Goal: Task Accomplishment & Management: Manage account settings

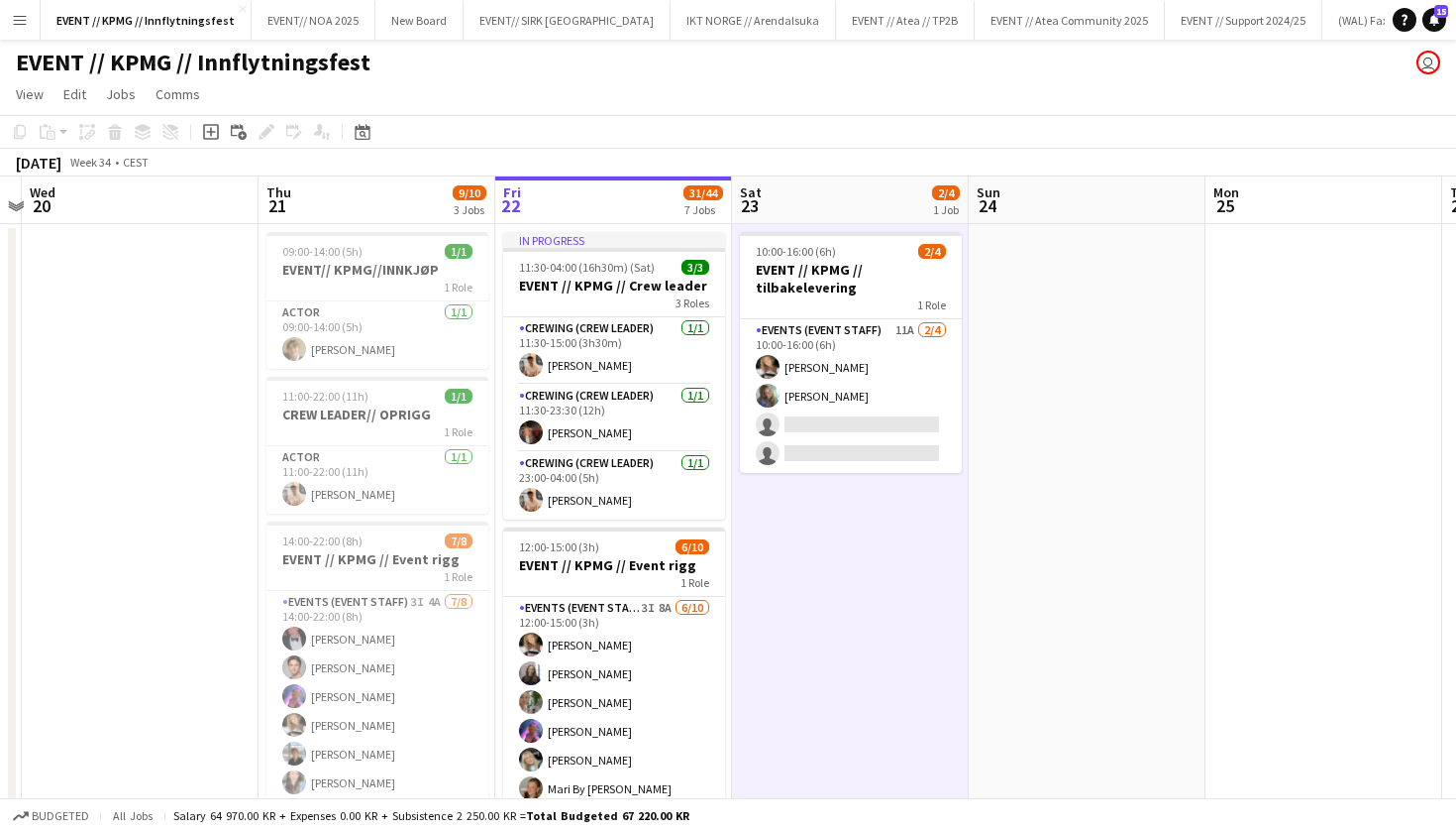
click at [19, 22] on app-icon "Menu" at bounding box center [20, 20] width 16 height 16
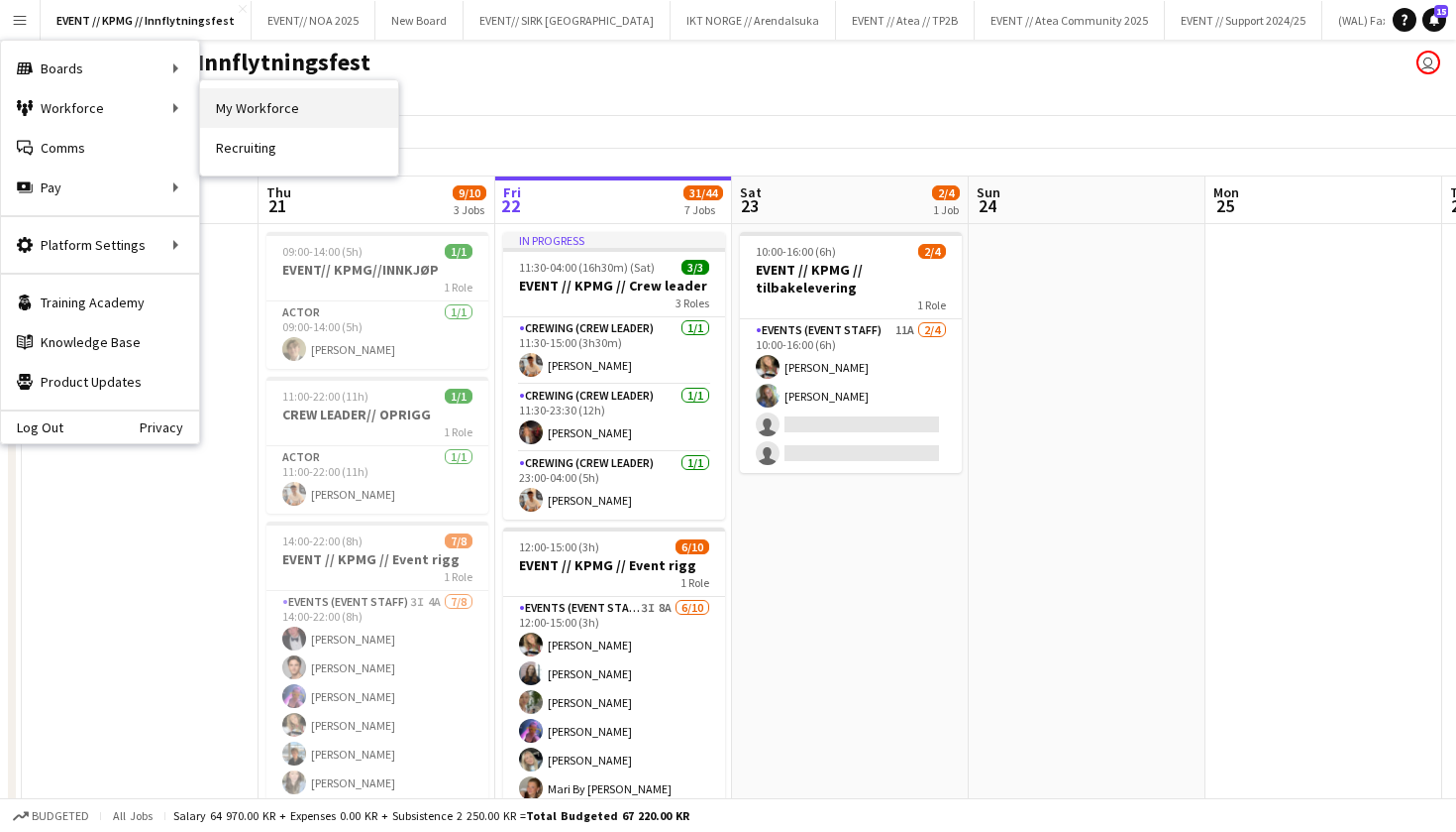
click at [253, 116] on link "My Workforce" at bounding box center [300, 108] width 199 height 40
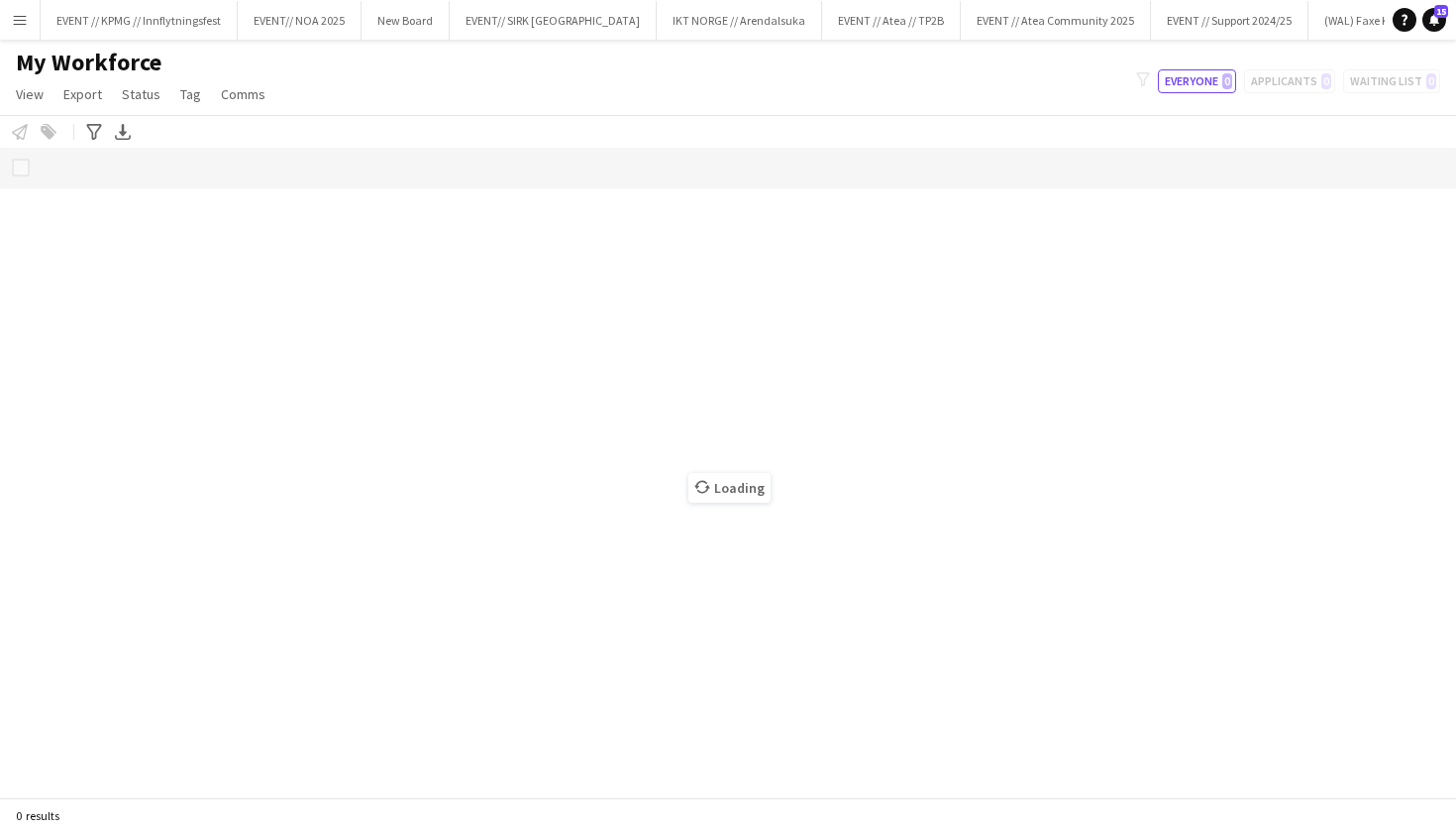
click at [16, 21] on app-icon "Menu" at bounding box center [20, 20] width 16 height 16
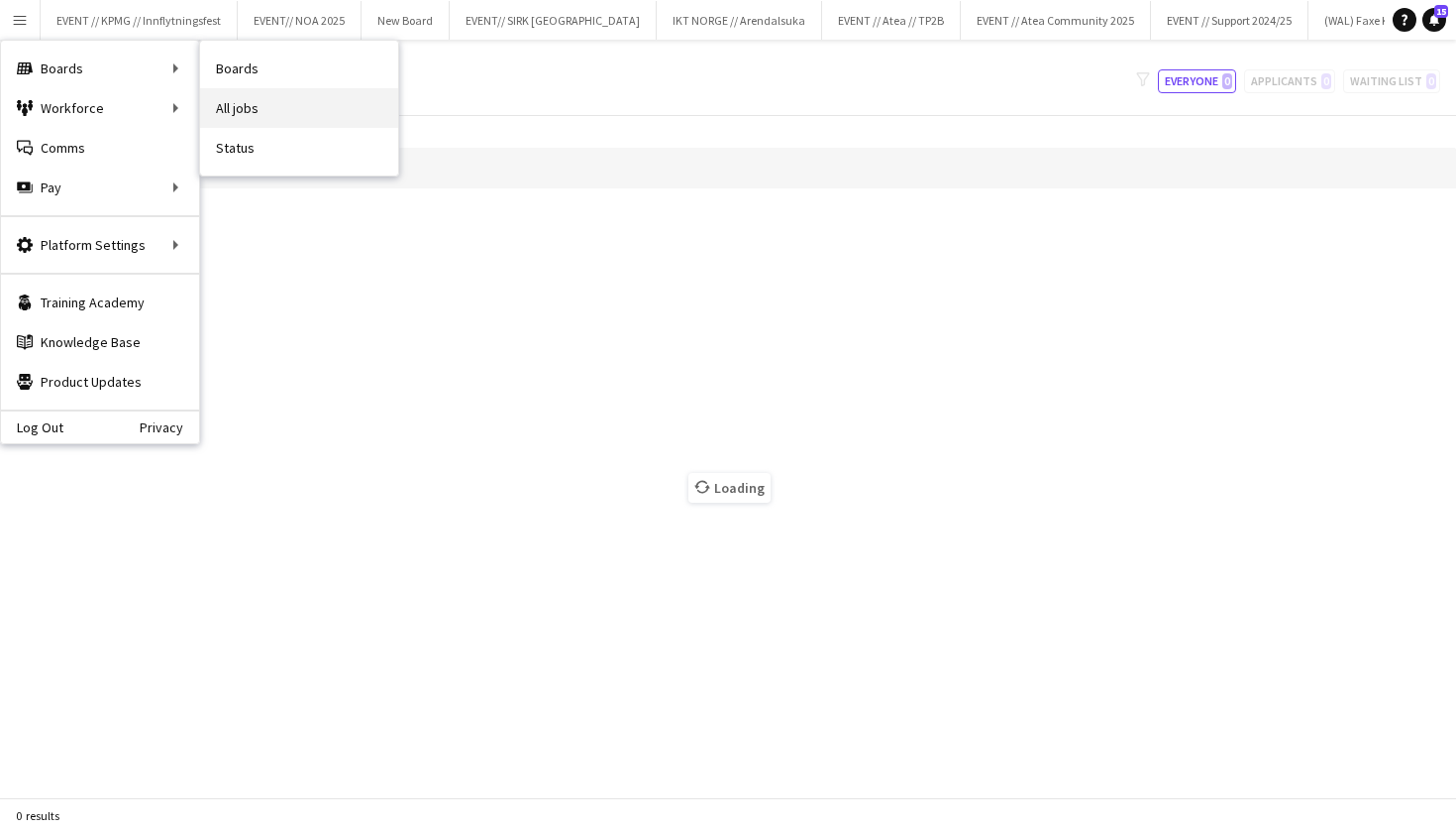
click at [250, 98] on link "All jobs" at bounding box center [300, 108] width 199 height 40
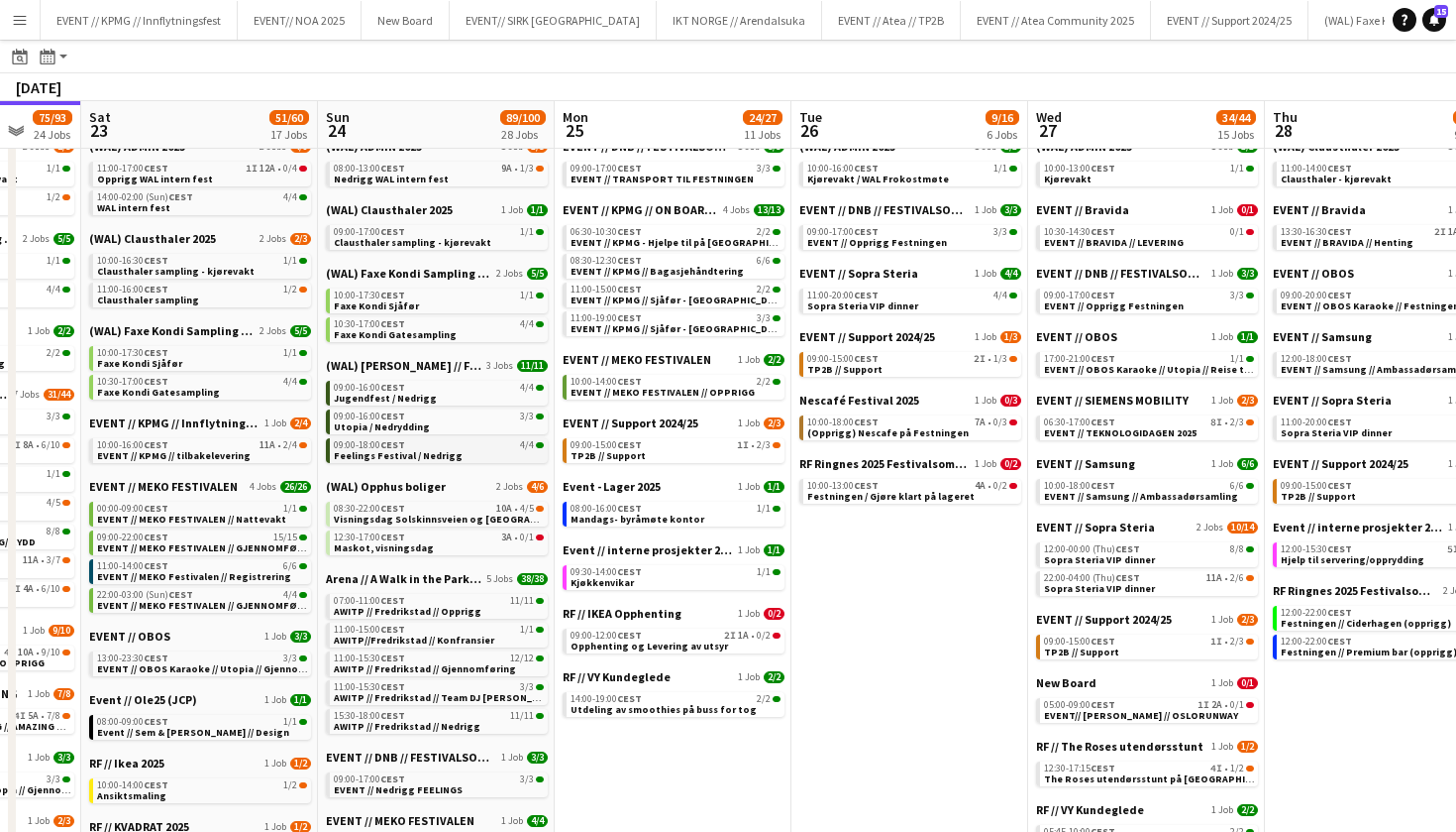
scroll to position [0, 698]
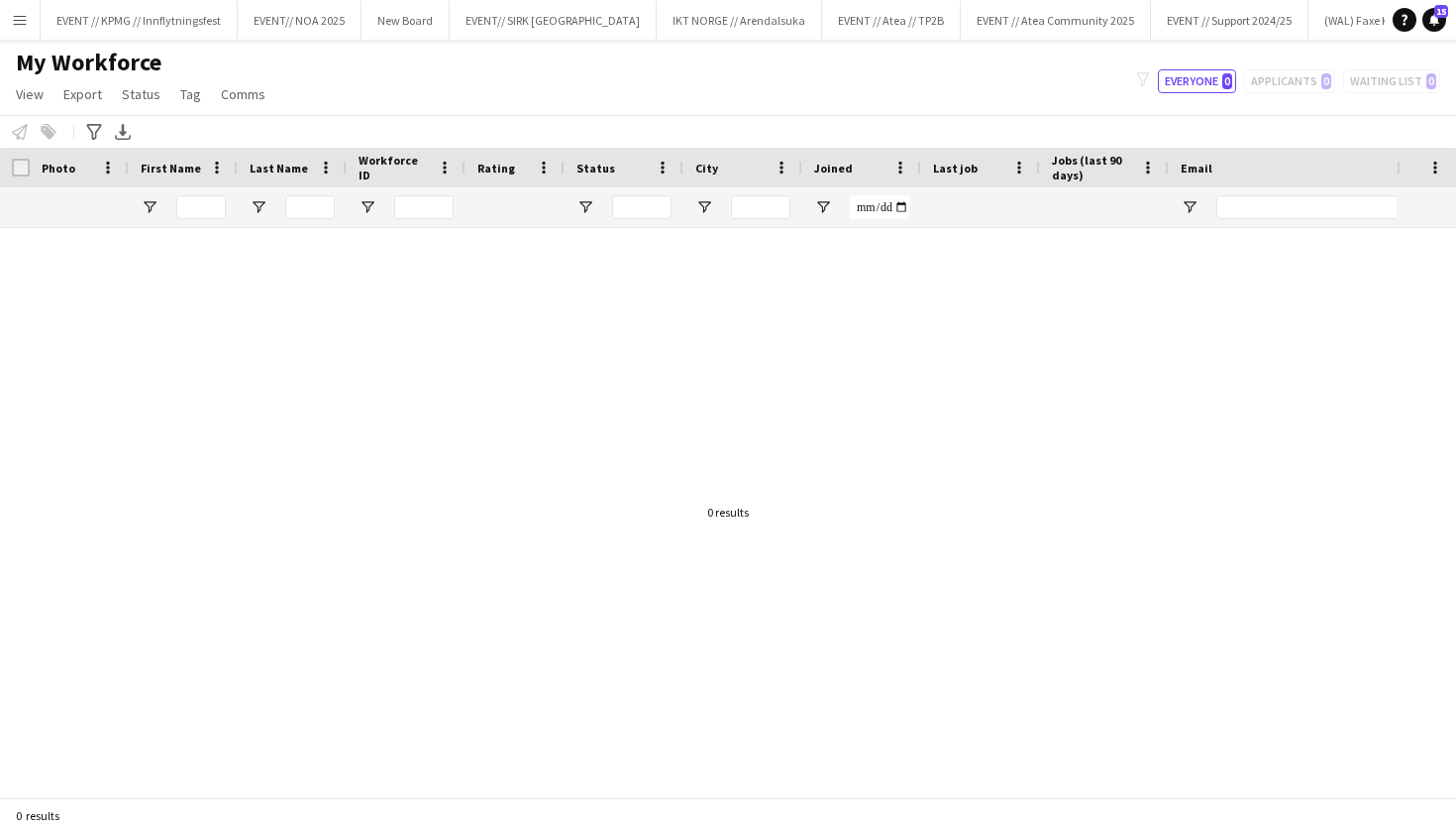
type input "**********"
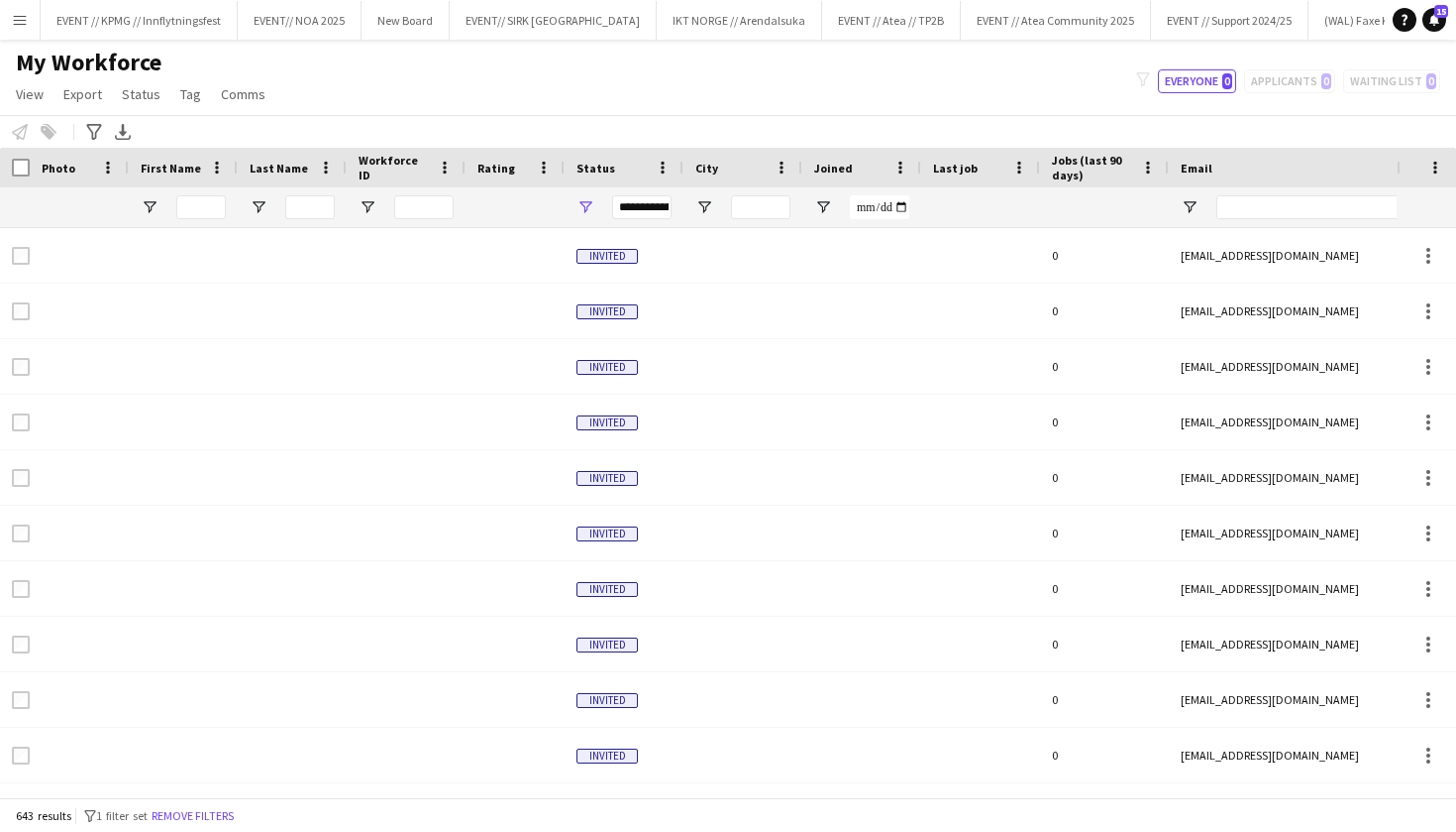
click at [11, 20] on button "Menu" at bounding box center [20, 20] width 40 height 40
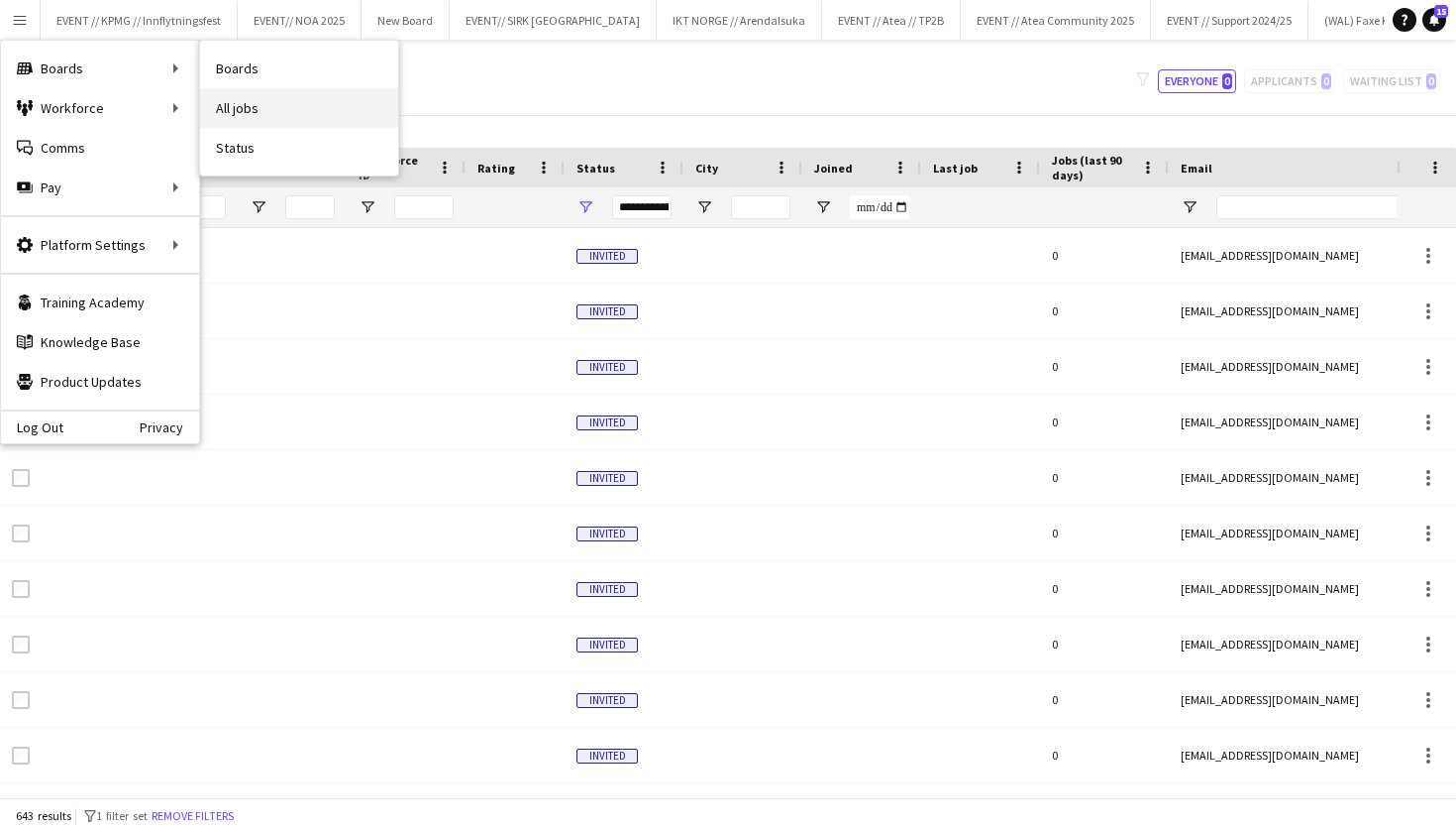
click at [260, 106] on link "All jobs" at bounding box center [300, 108] width 199 height 40
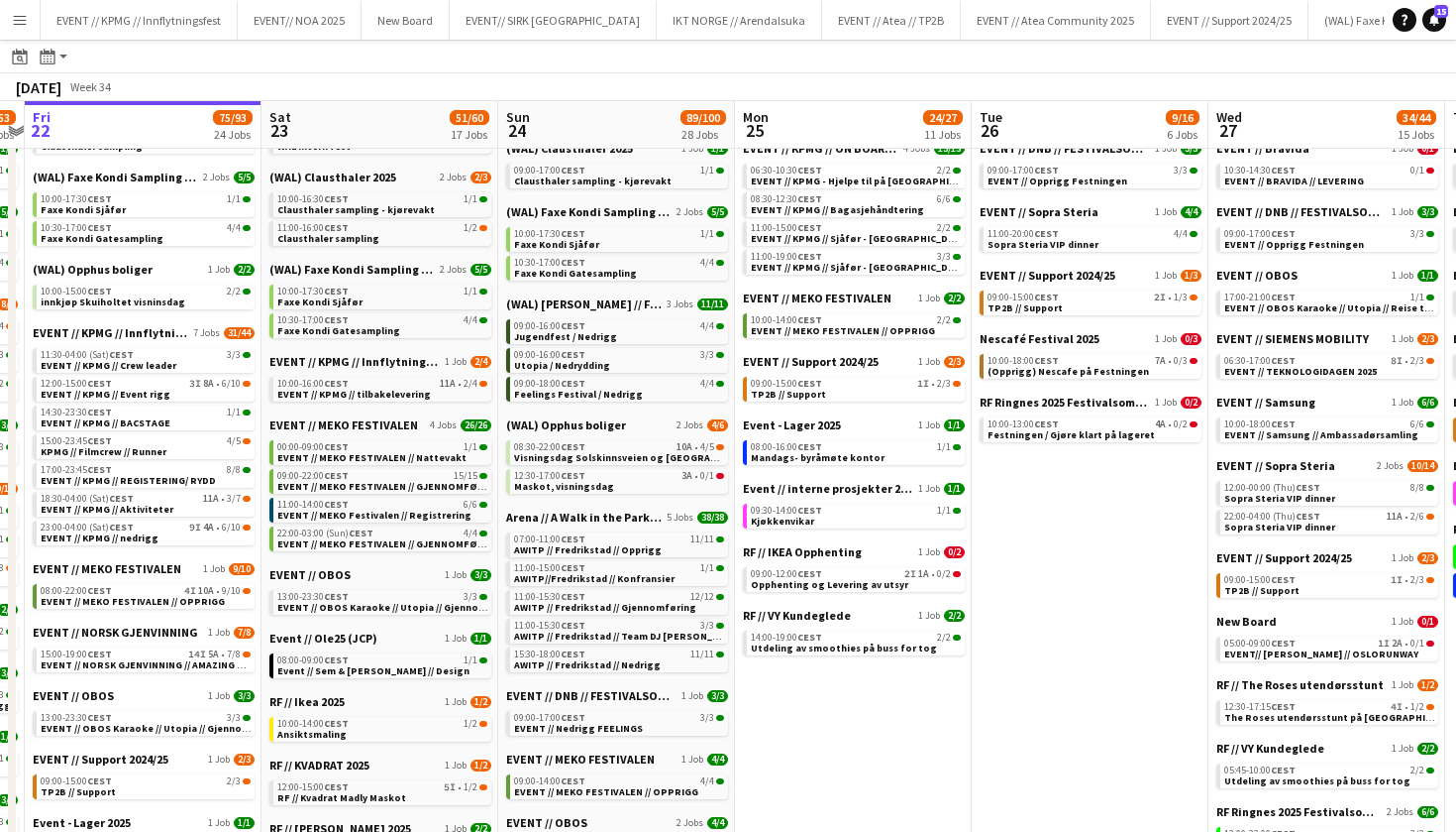
scroll to position [139, 0]
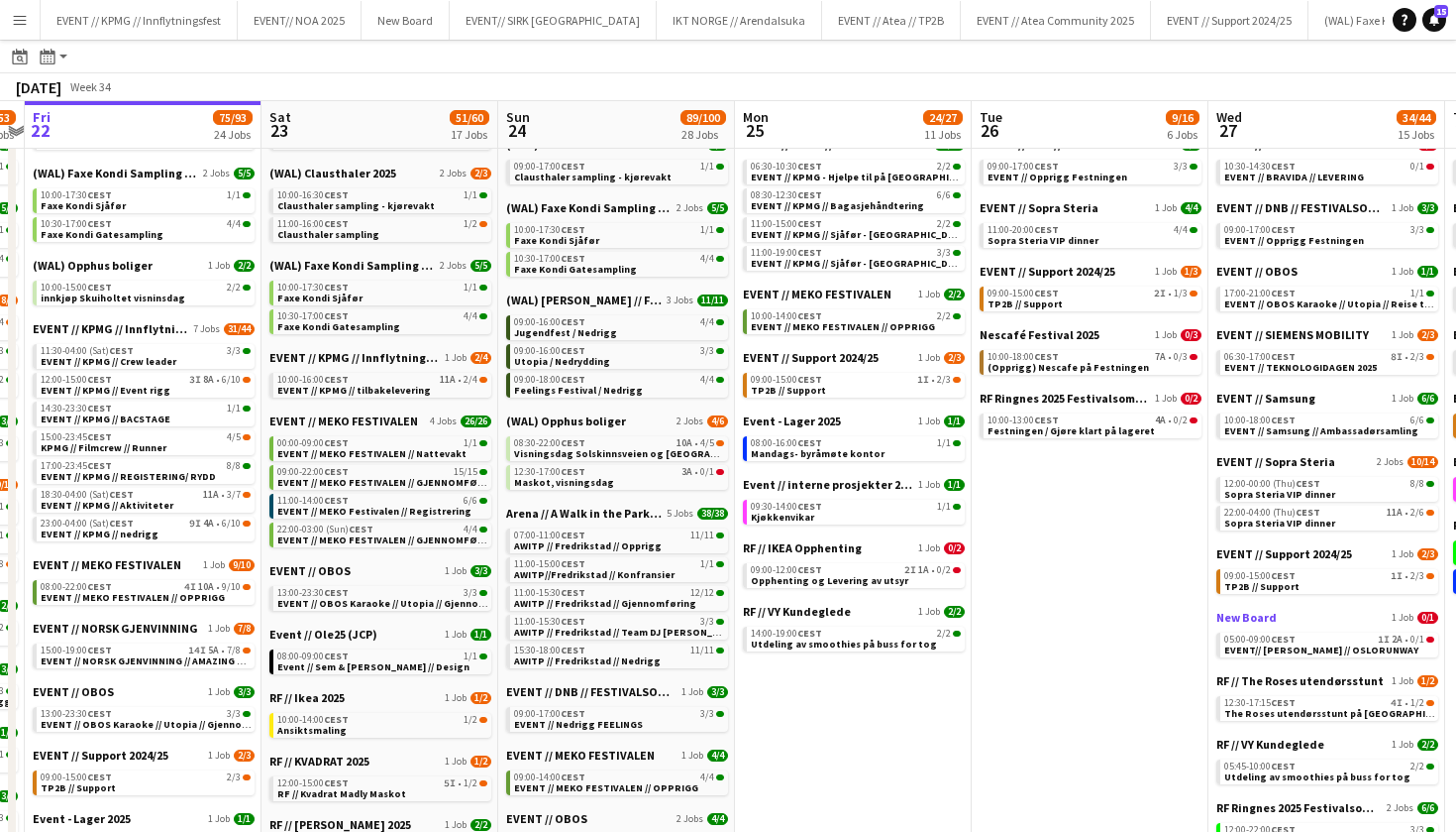
click at [1243, 620] on span "New Board" at bounding box center [1247, 617] width 61 height 15
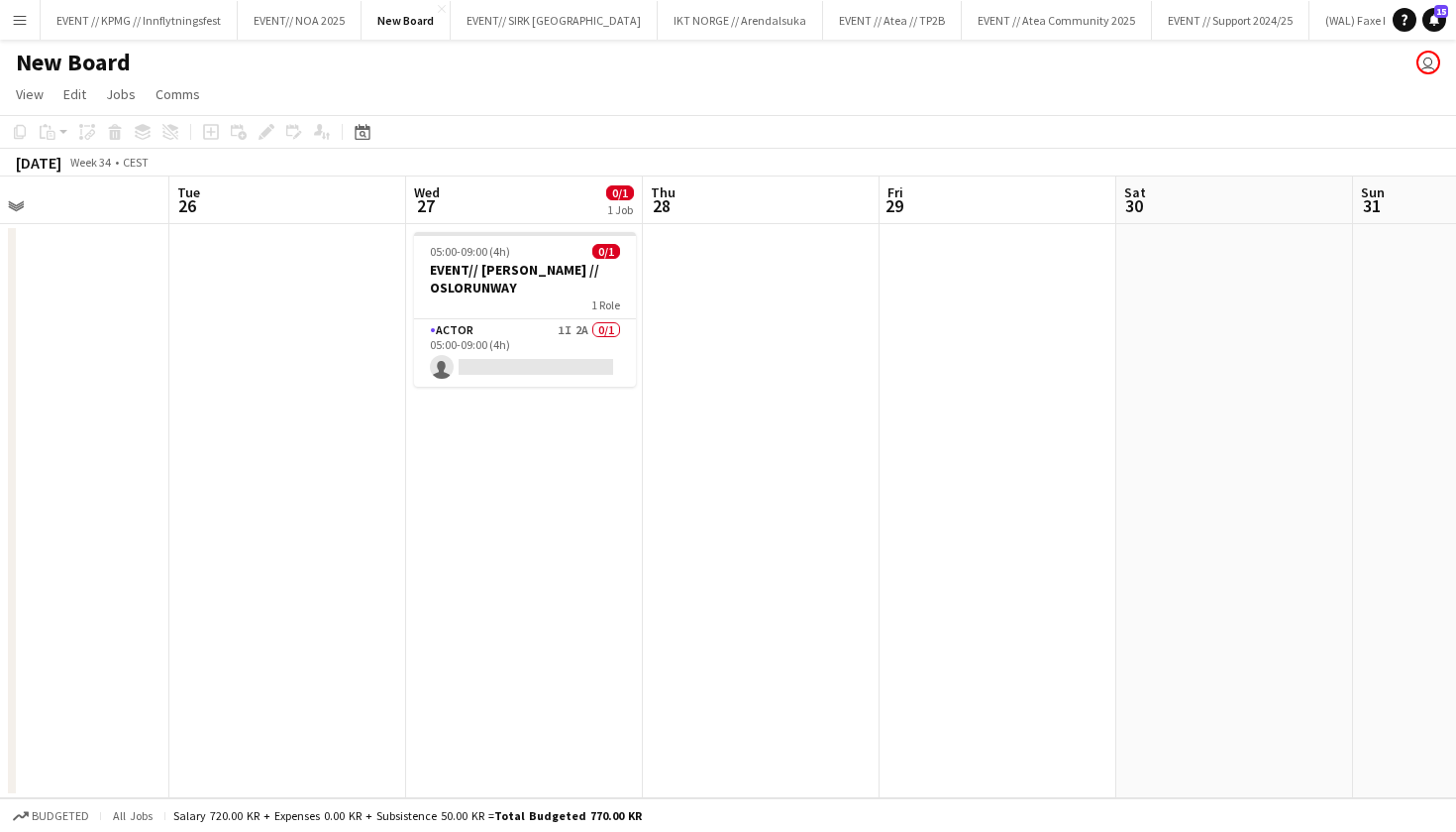
scroll to position [0, 741]
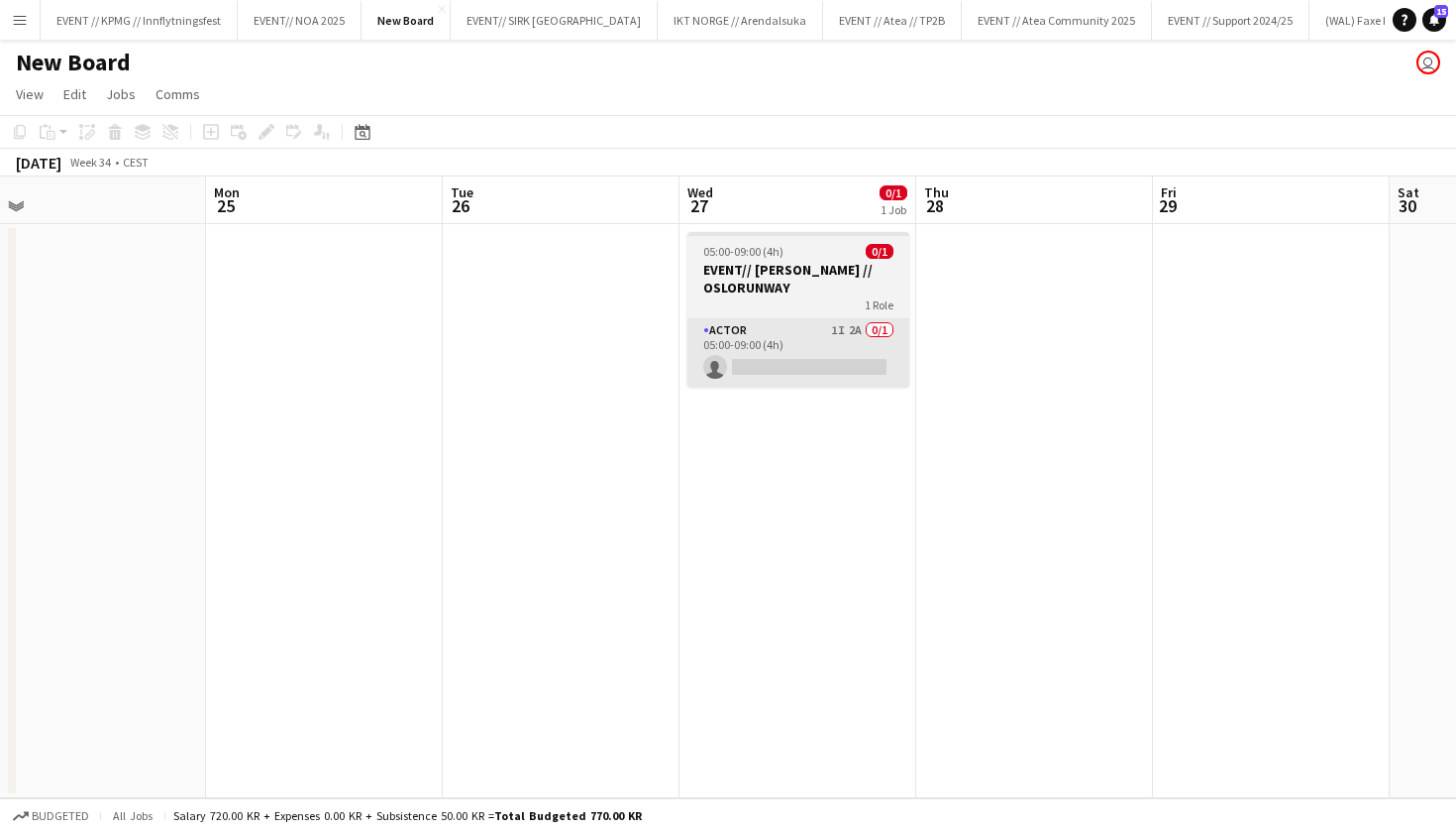
click at [742, 370] on app-card-role "Actor 1I 2A 0/1 05:00-09:00 (4h) single-neutral-actions" at bounding box center [799, 352] width 222 height 68
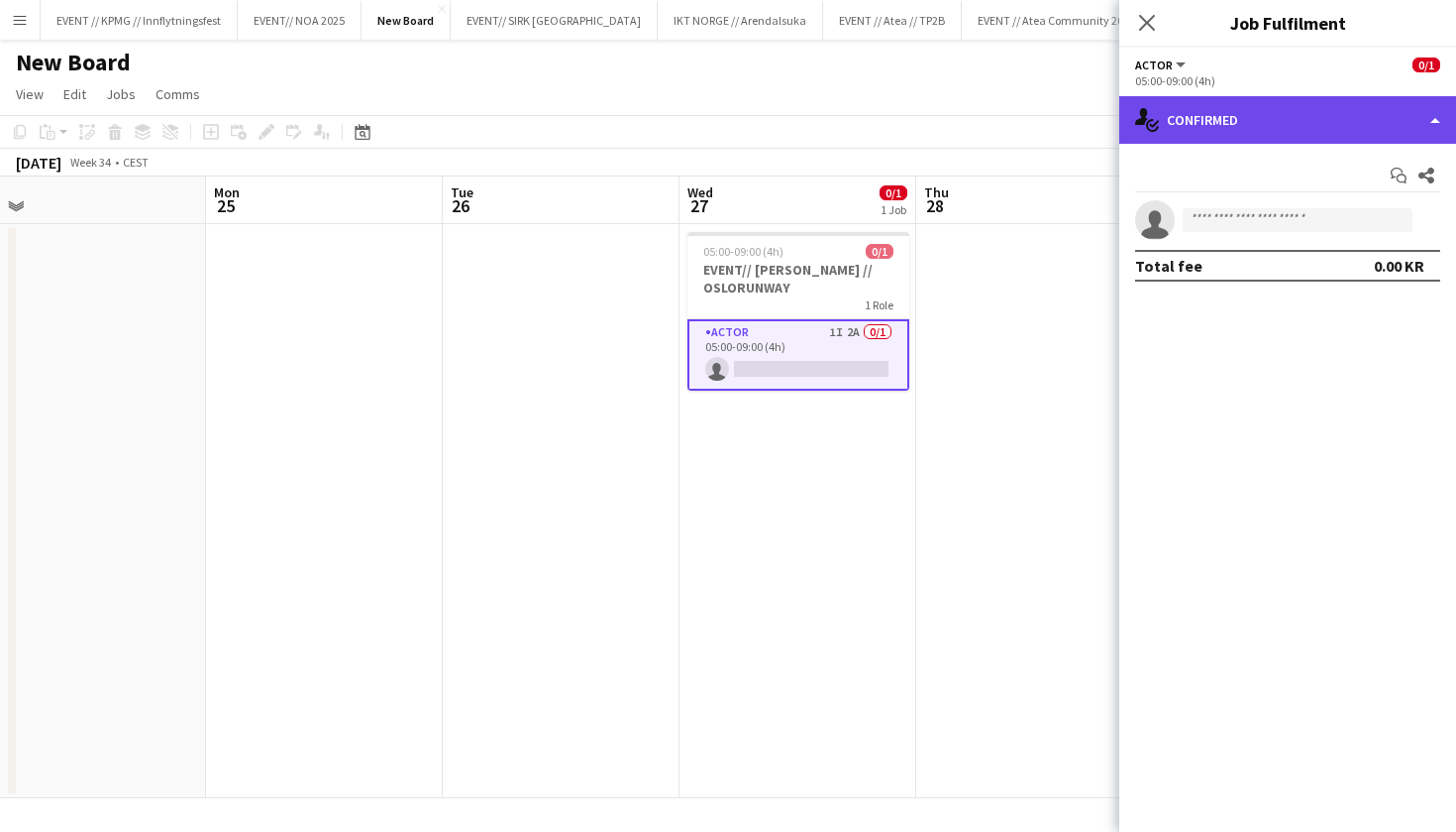
click at [1342, 136] on div "single-neutral-actions-check-2 Confirmed" at bounding box center [1287, 120] width 336 height 48
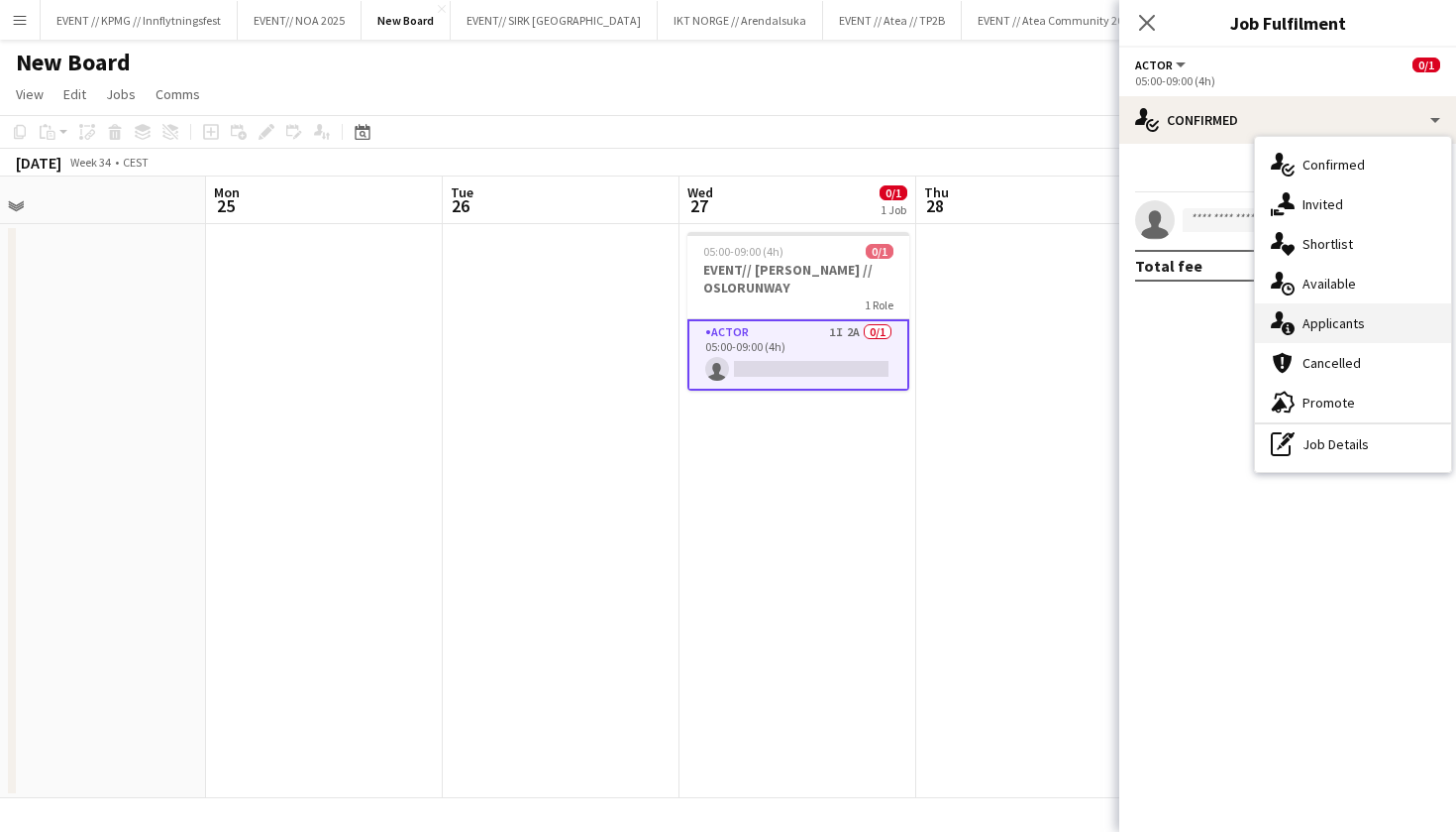
click at [1333, 317] on div "single-neutral-actions-information Applicants" at bounding box center [1354, 323] width 197 height 40
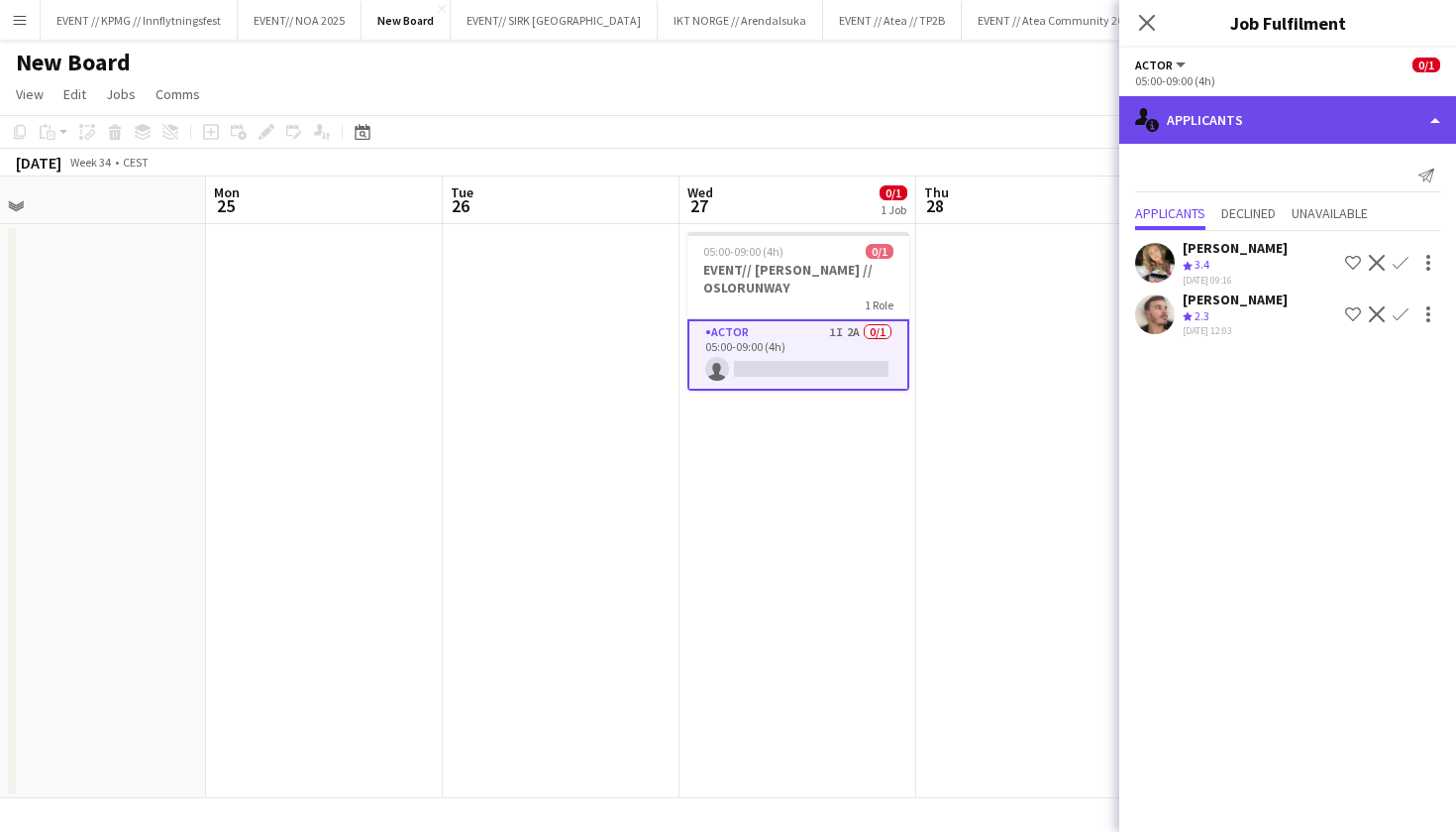
click at [1294, 139] on div "single-neutral-actions-information Applicants" at bounding box center [1287, 120] width 336 height 48
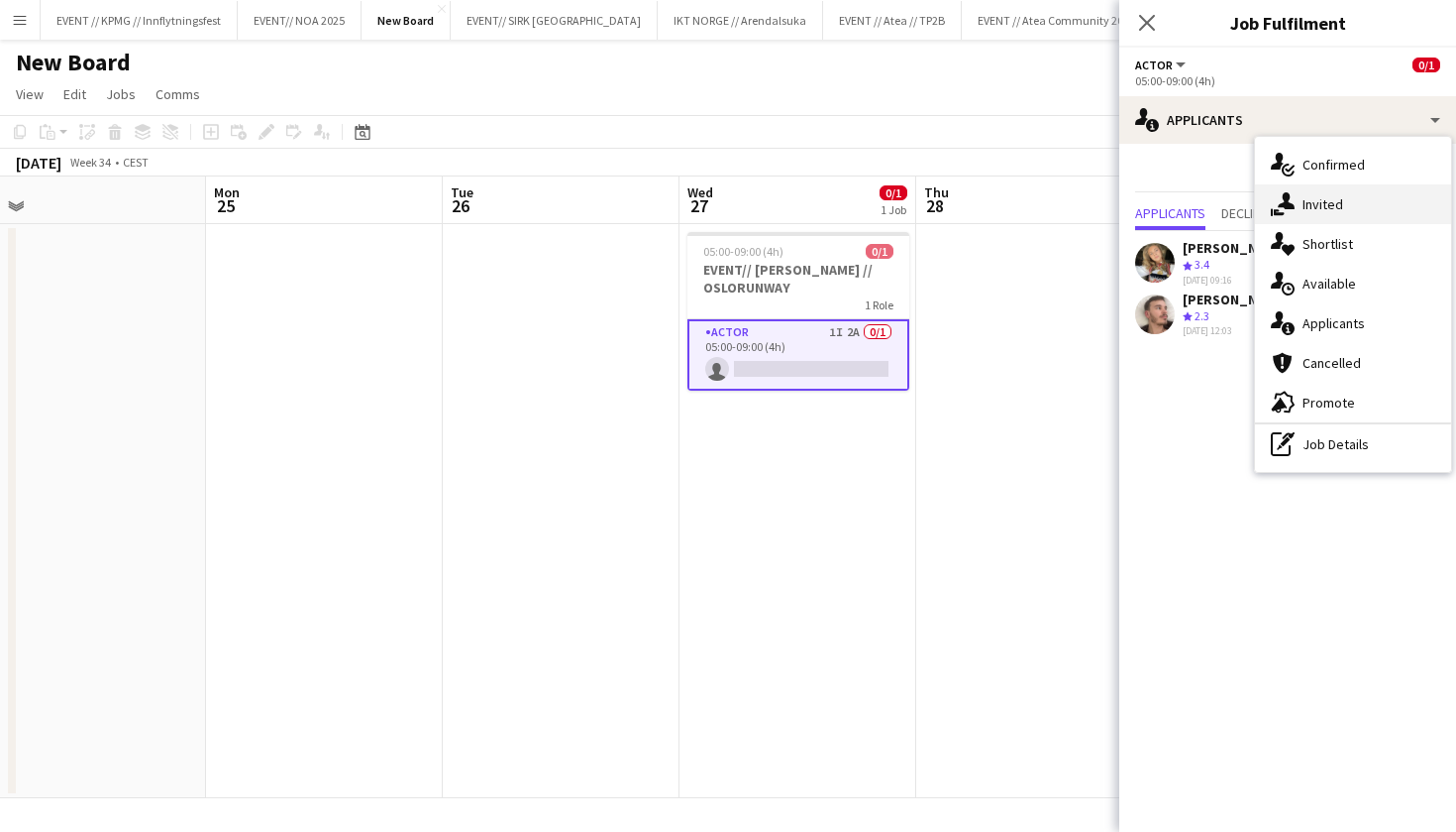
click at [1351, 211] on div "single-neutral-actions-share-1 Invited" at bounding box center [1354, 205] width 197 height 40
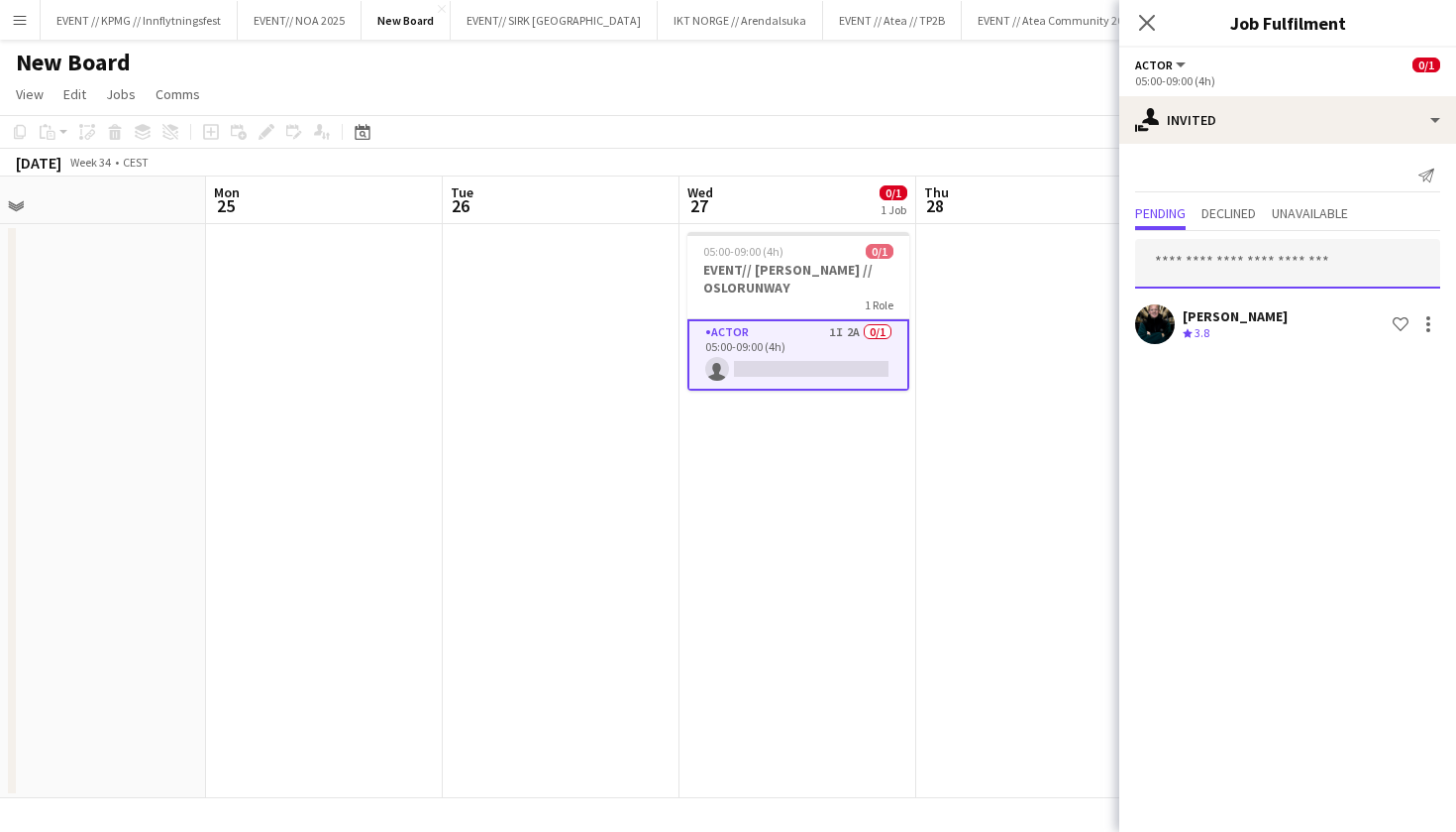
click at [1299, 256] on input "text" at bounding box center [1287, 264] width 305 height 50
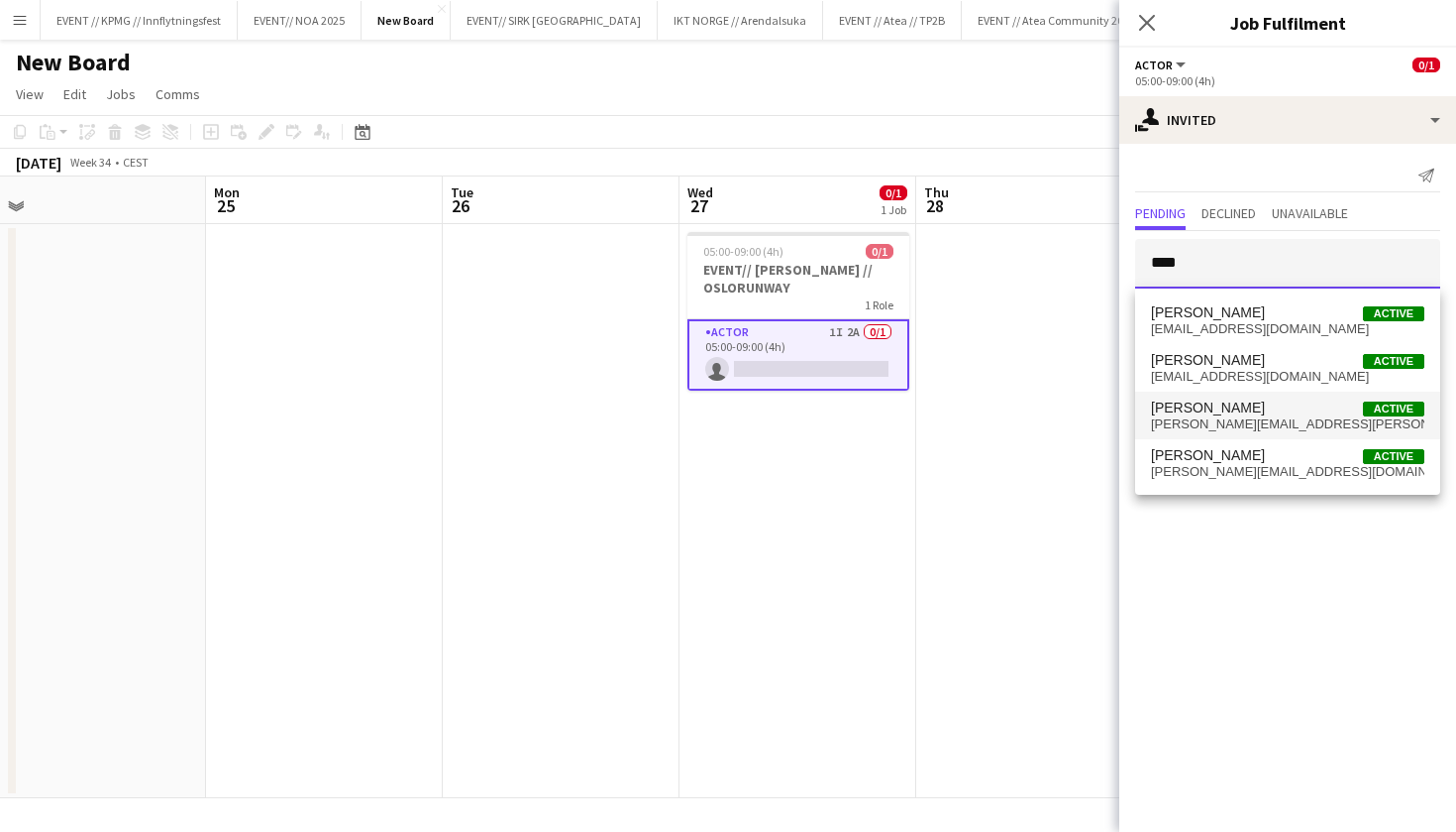
type input "****"
click at [1265, 410] on span "[PERSON_NAME]" at bounding box center [1208, 407] width 114 height 17
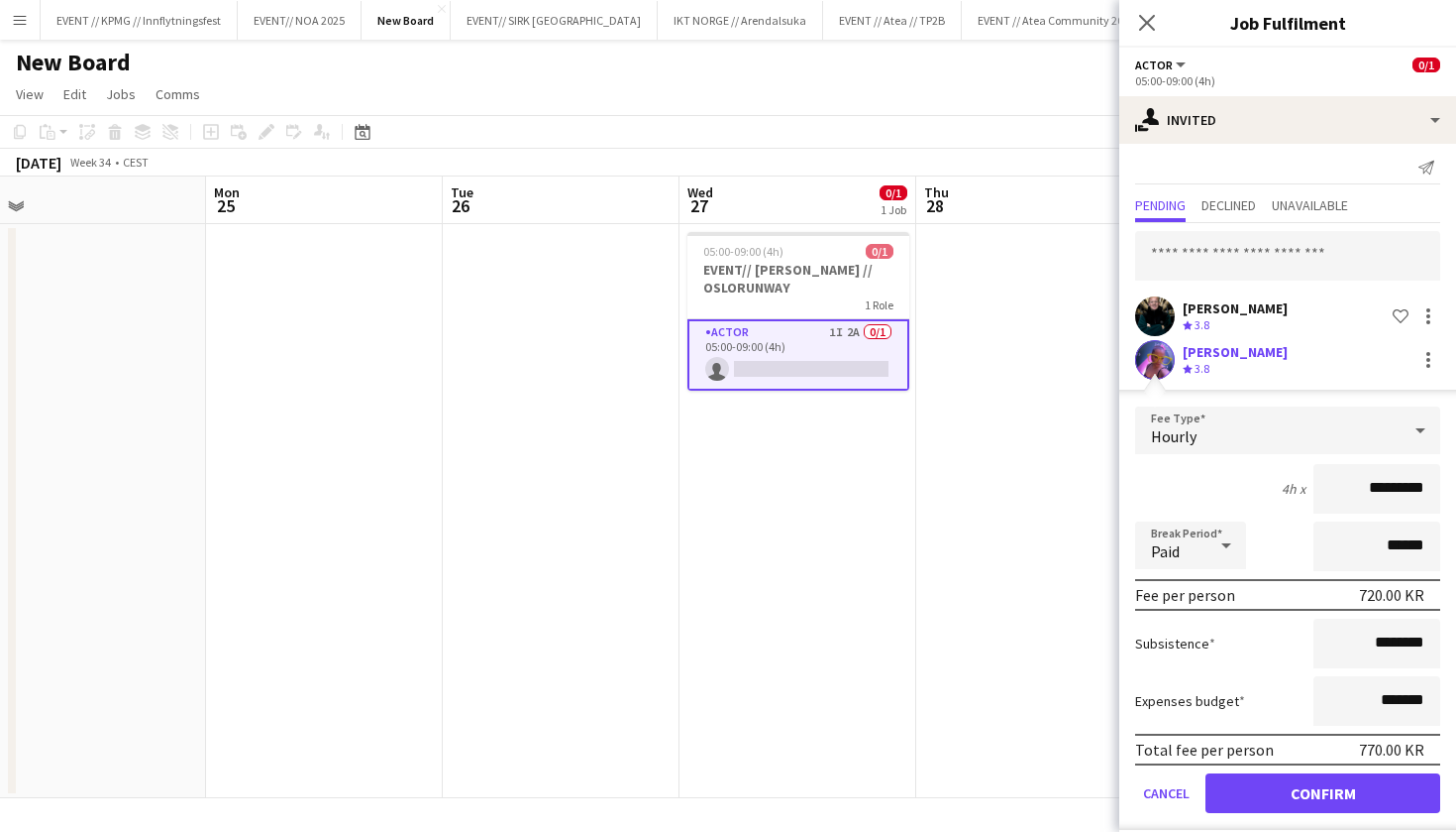
scroll to position [4, 0]
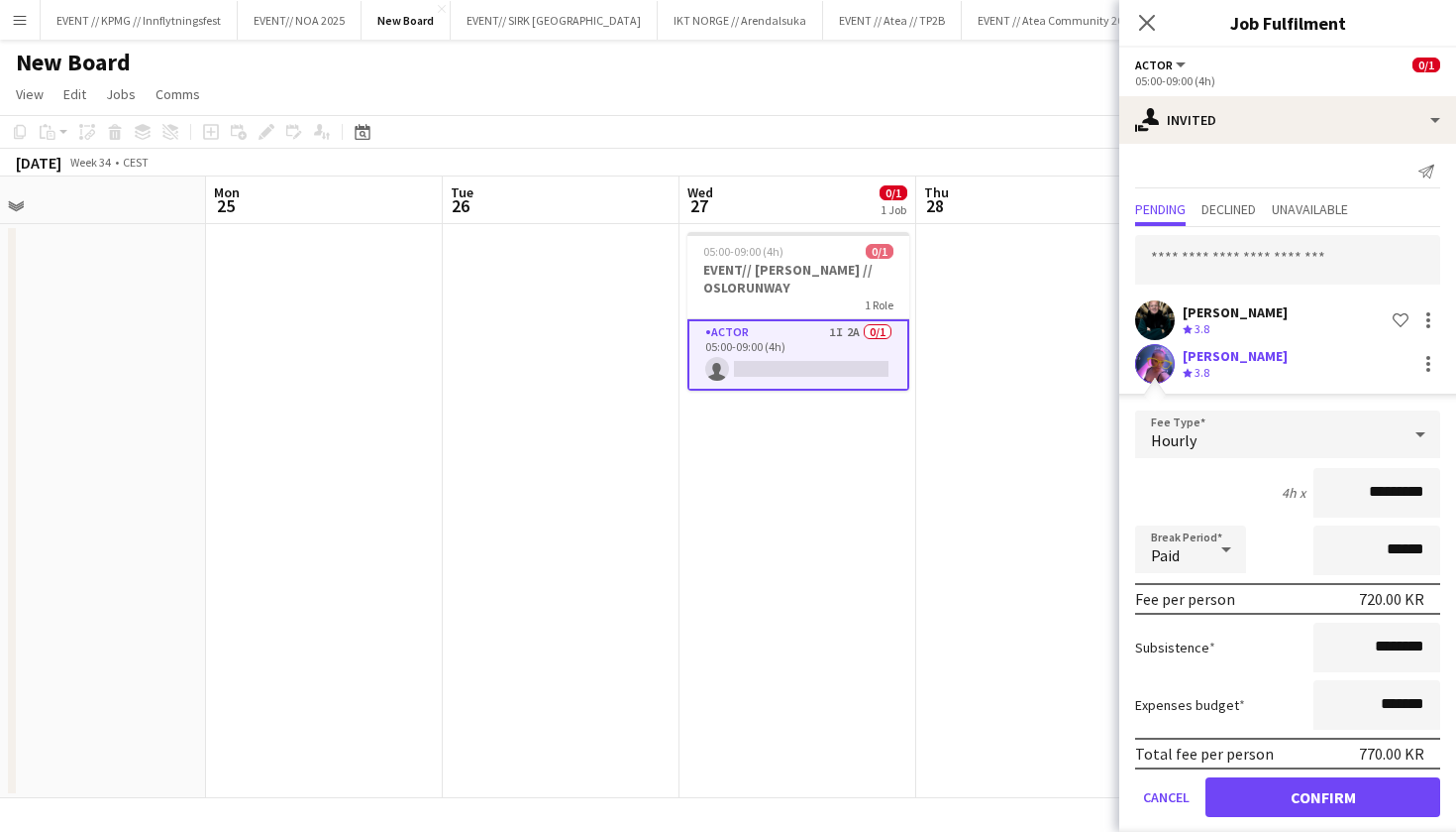
click at [1276, 798] on button "Confirm" at bounding box center [1323, 797] width 235 height 40
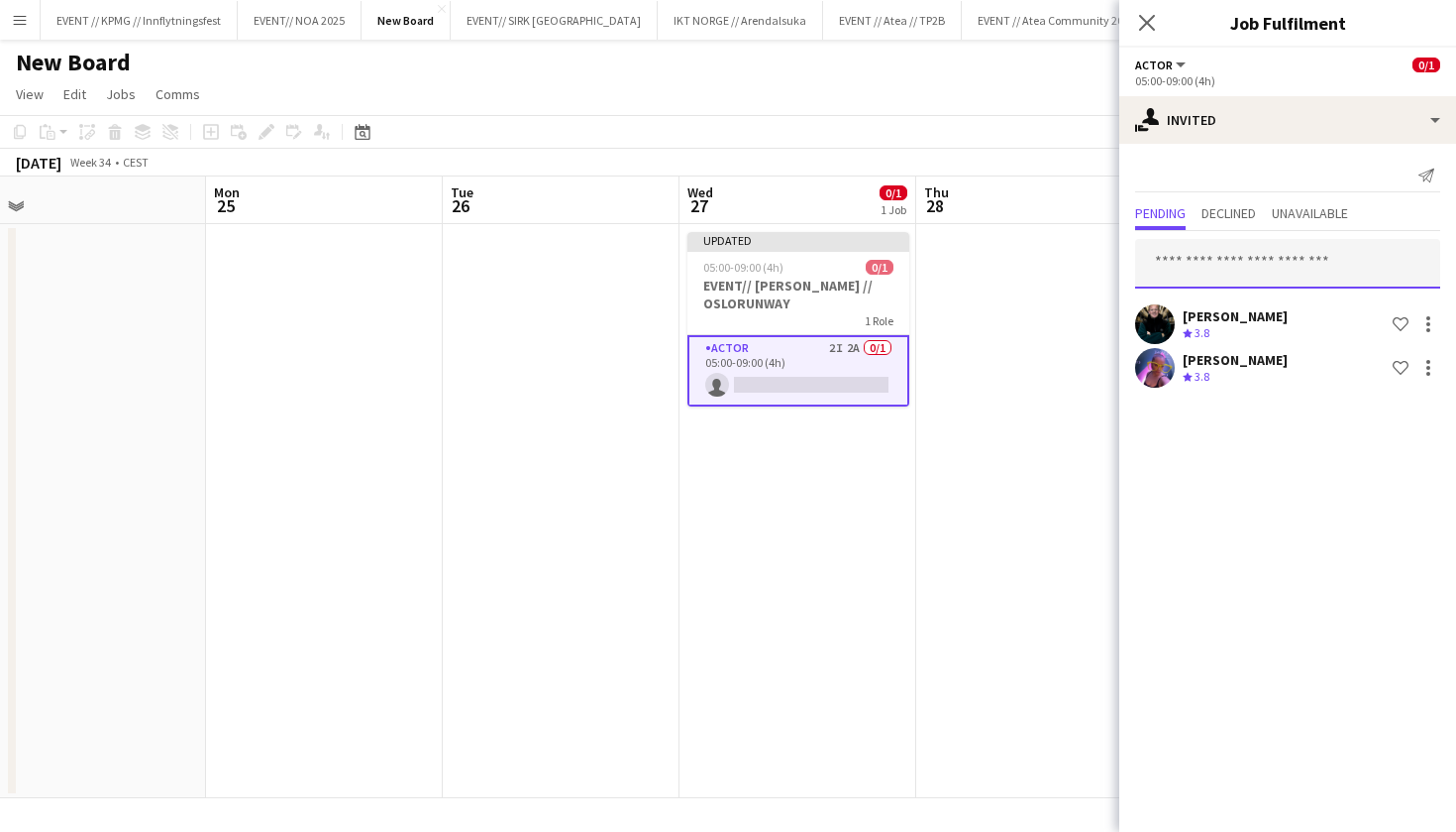
click at [1251, 273] on input "text" at bounding box center [1287, 264] width 305 height 50
type input "*"
click at [1052, 366] on app-date-cell at bounding box center [1034, 511] width 237 height 574
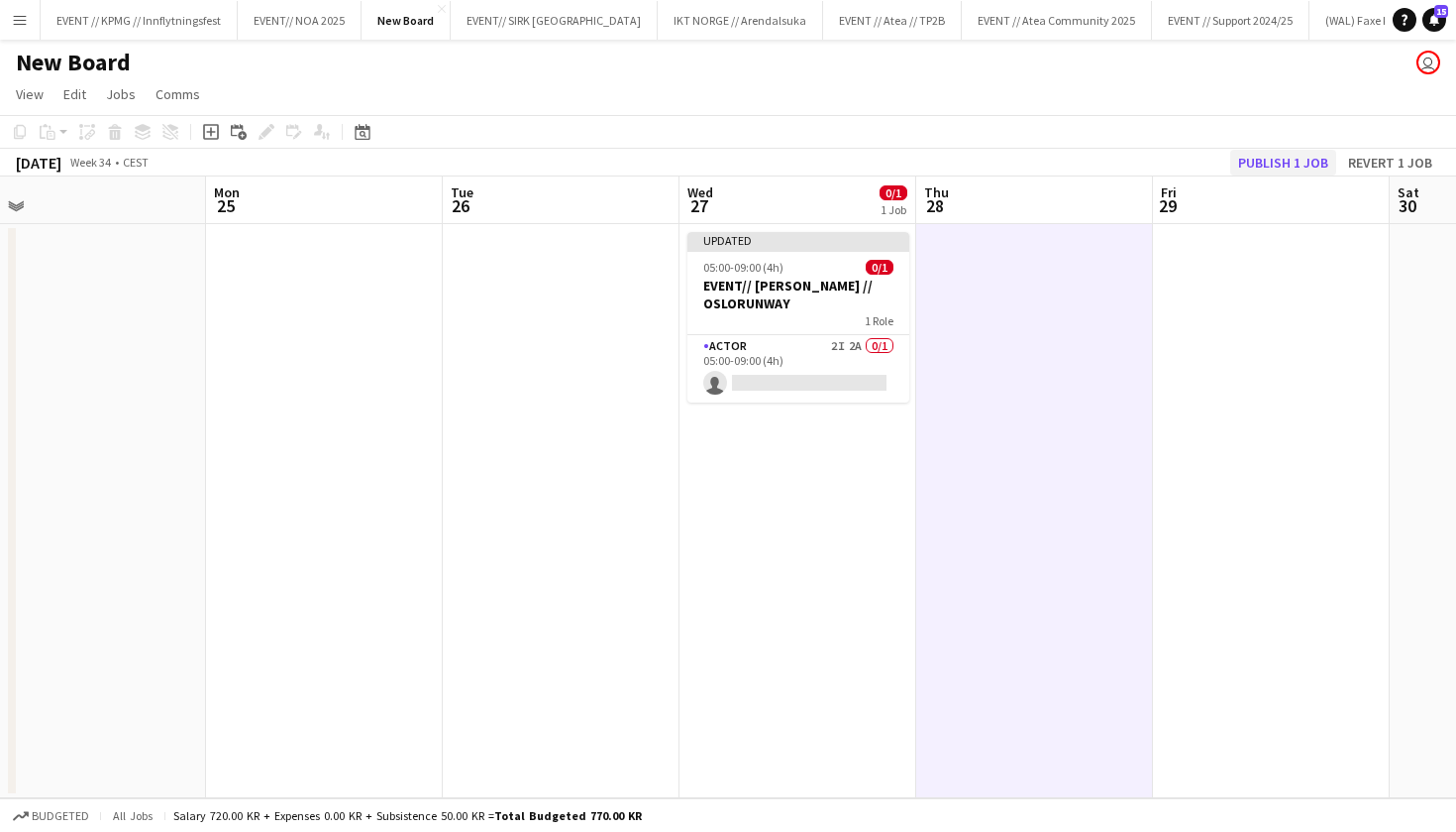
click at [1280, 157] on button "Publish 1 job" at bounding box center [1283, 163] width 106 height 26
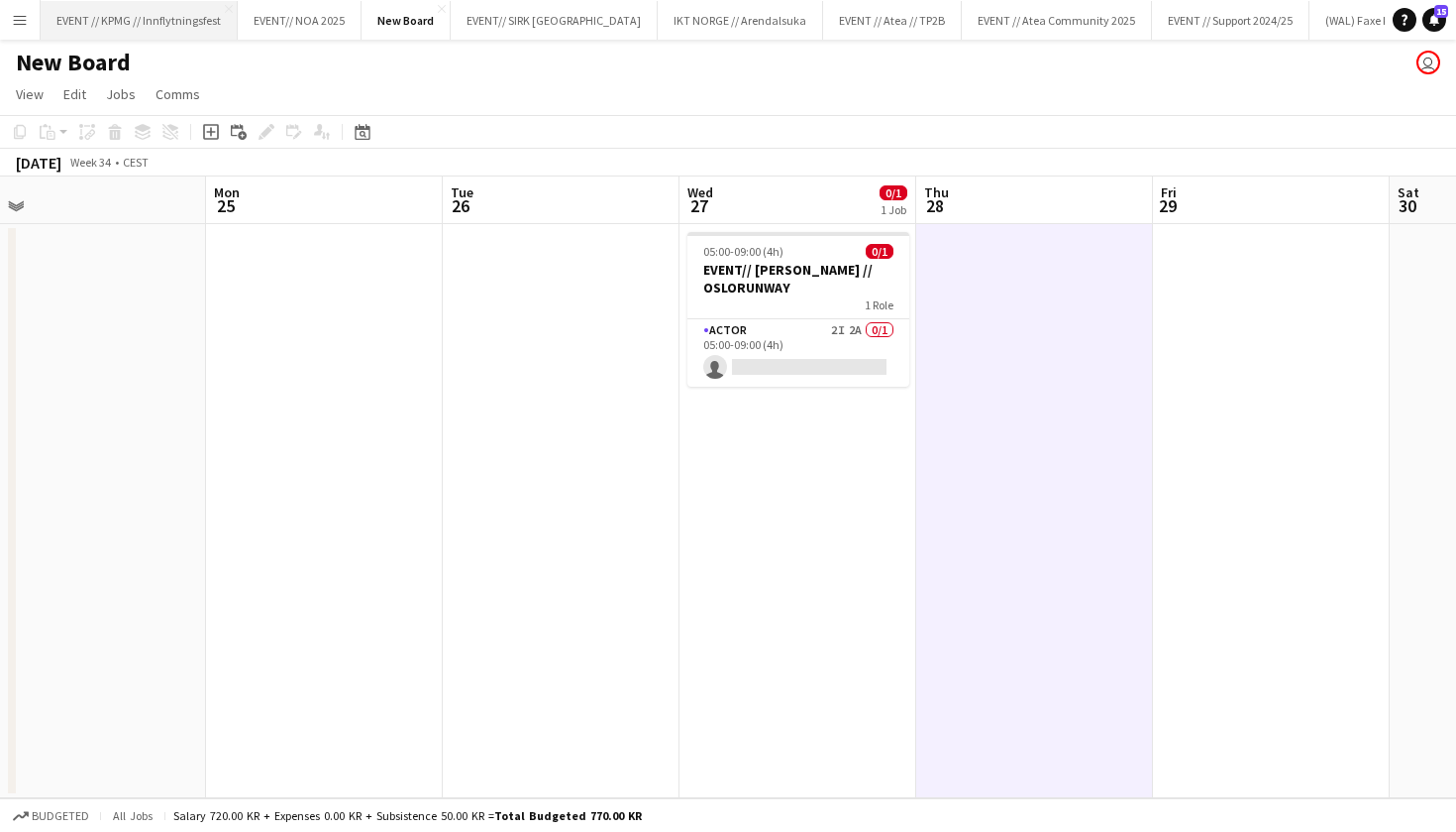
click at [161, 2] on button "EVENT // KPMG // Innflytningsfest Close" at bounding box center [139, 20] width 198 height 39
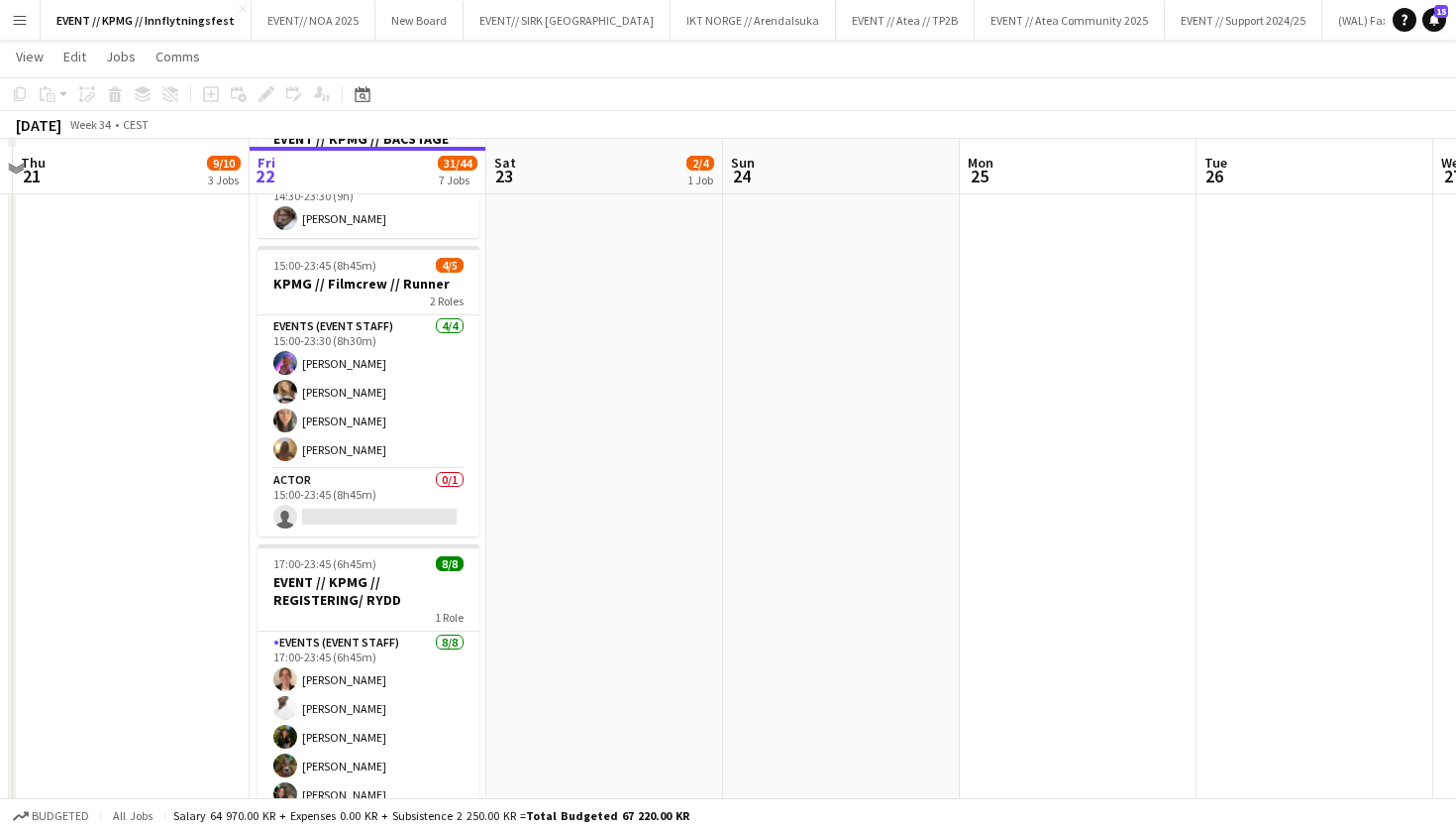
scroll to position [734, 0]
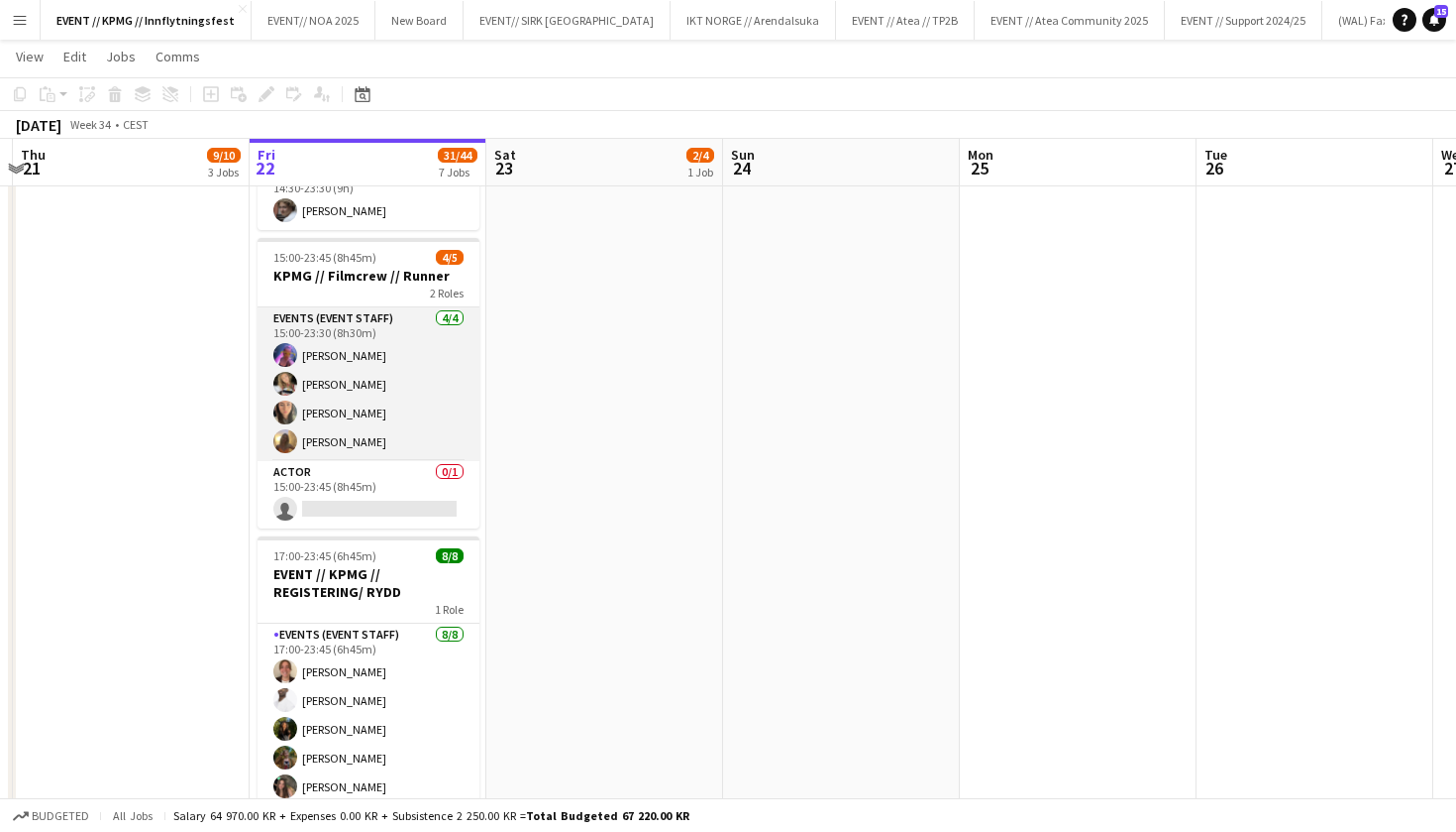
click at [377, 403] on app-card-role "Events (Event Staff) [DATE] 15:00-23:30 (8h30m) [PERSON_NAME] [PERSON_NAME] [PE…" at bounding box center [369, 383] width 222 height 154
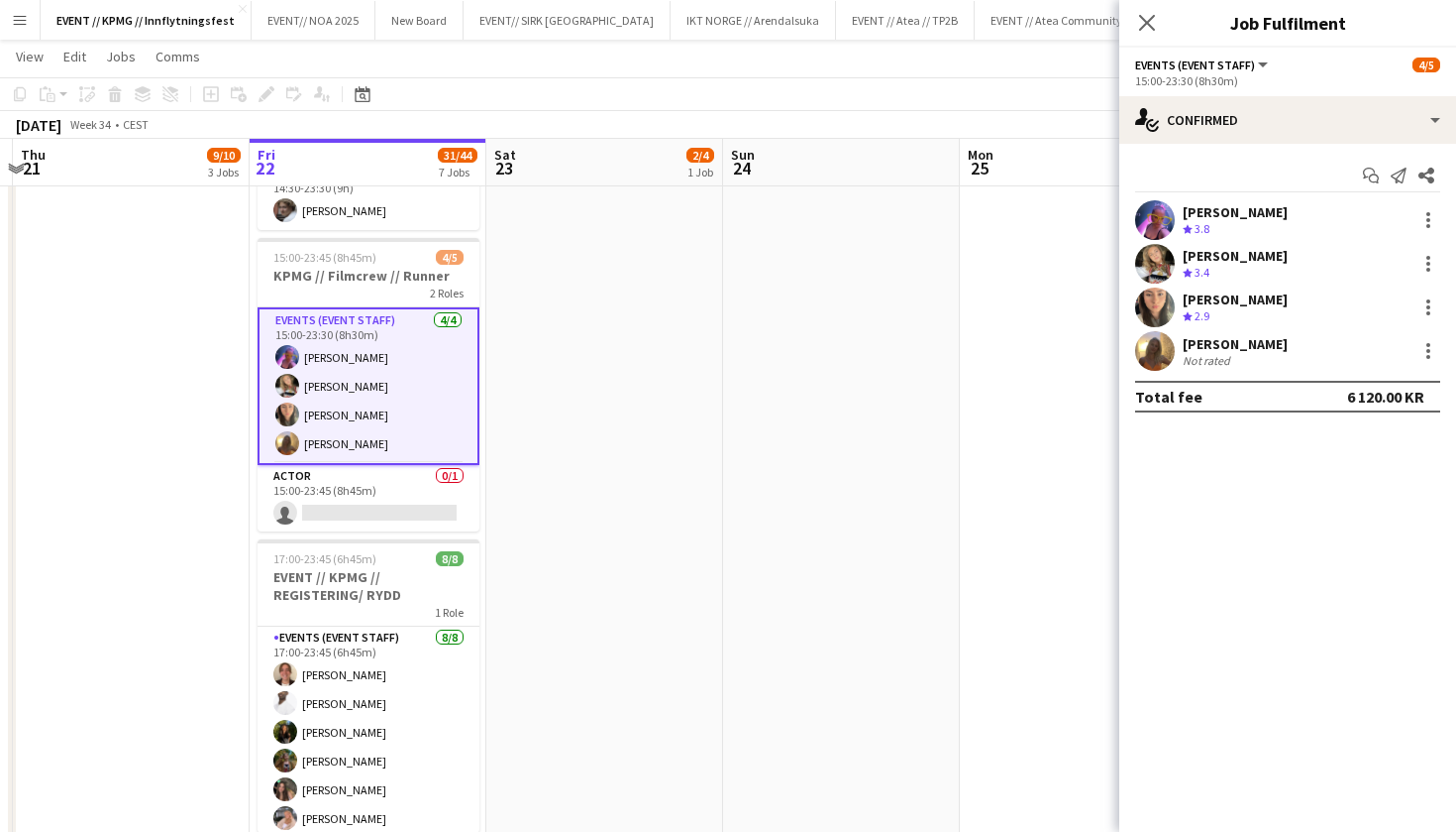
click at [1180, 316] on div "[PERSON_NAME] Crew rating 2.9" at bounding box center [1287, 308] width 336 height 40
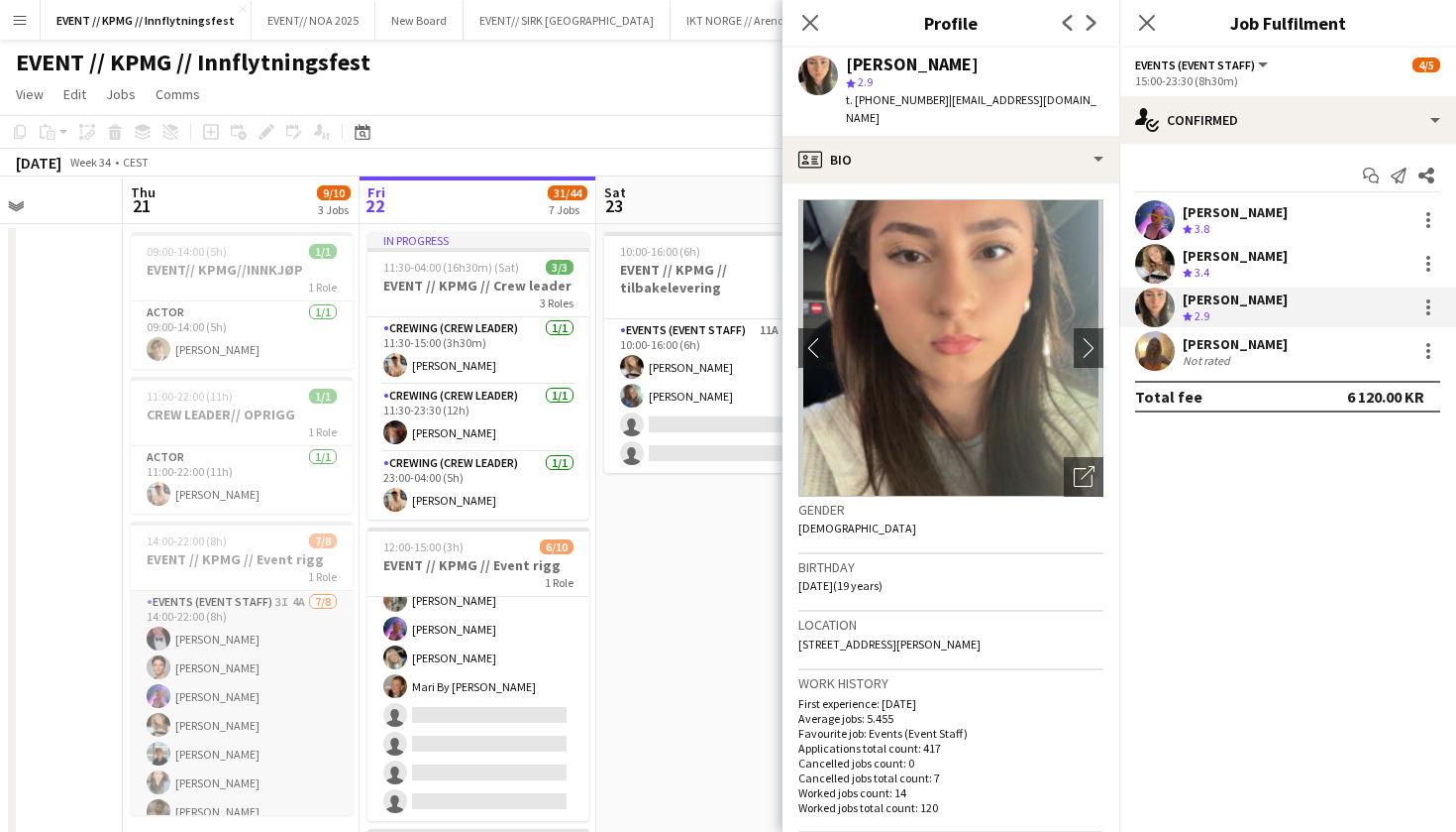
scroll to position [0, 0]
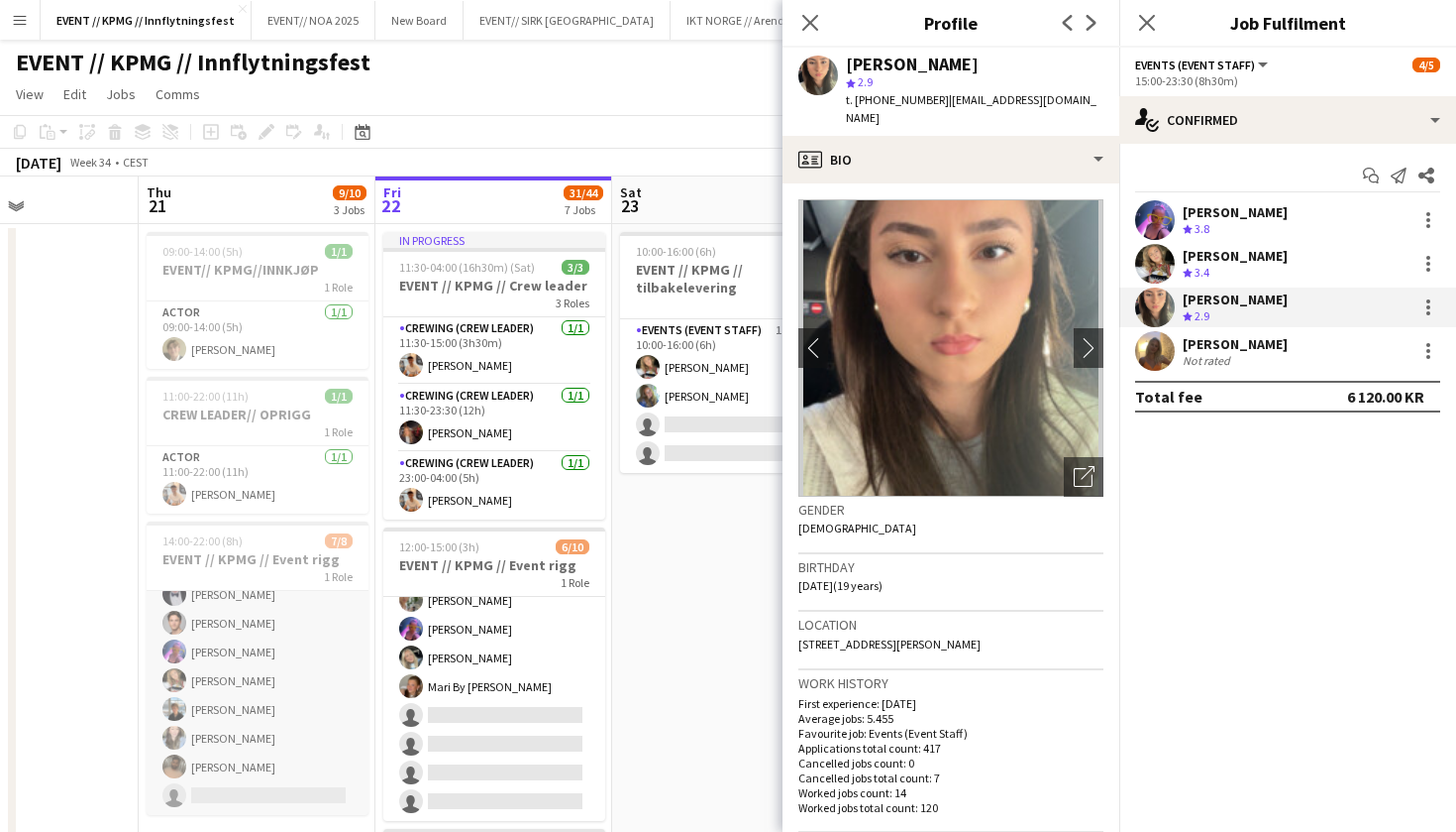
click at [271, 638] on app-card-role "Events (Event Staff) 3I 4A [DATE] 14:00-22:00 (8h) [PERSON_NAME] [PERSON_NAME] …" at bounding box center [258, 680] width 222 height 269
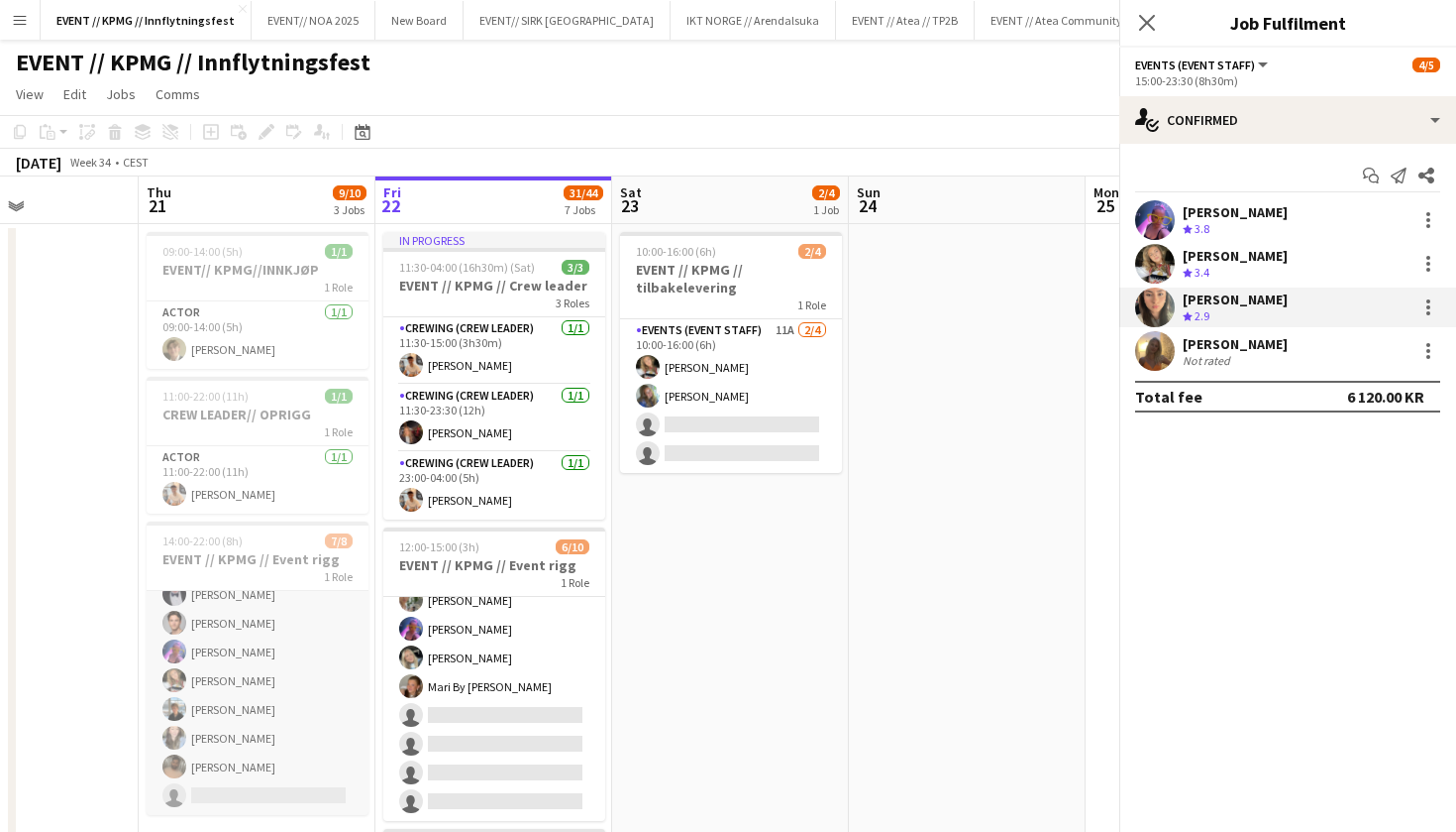
scroll to position [45, 0]
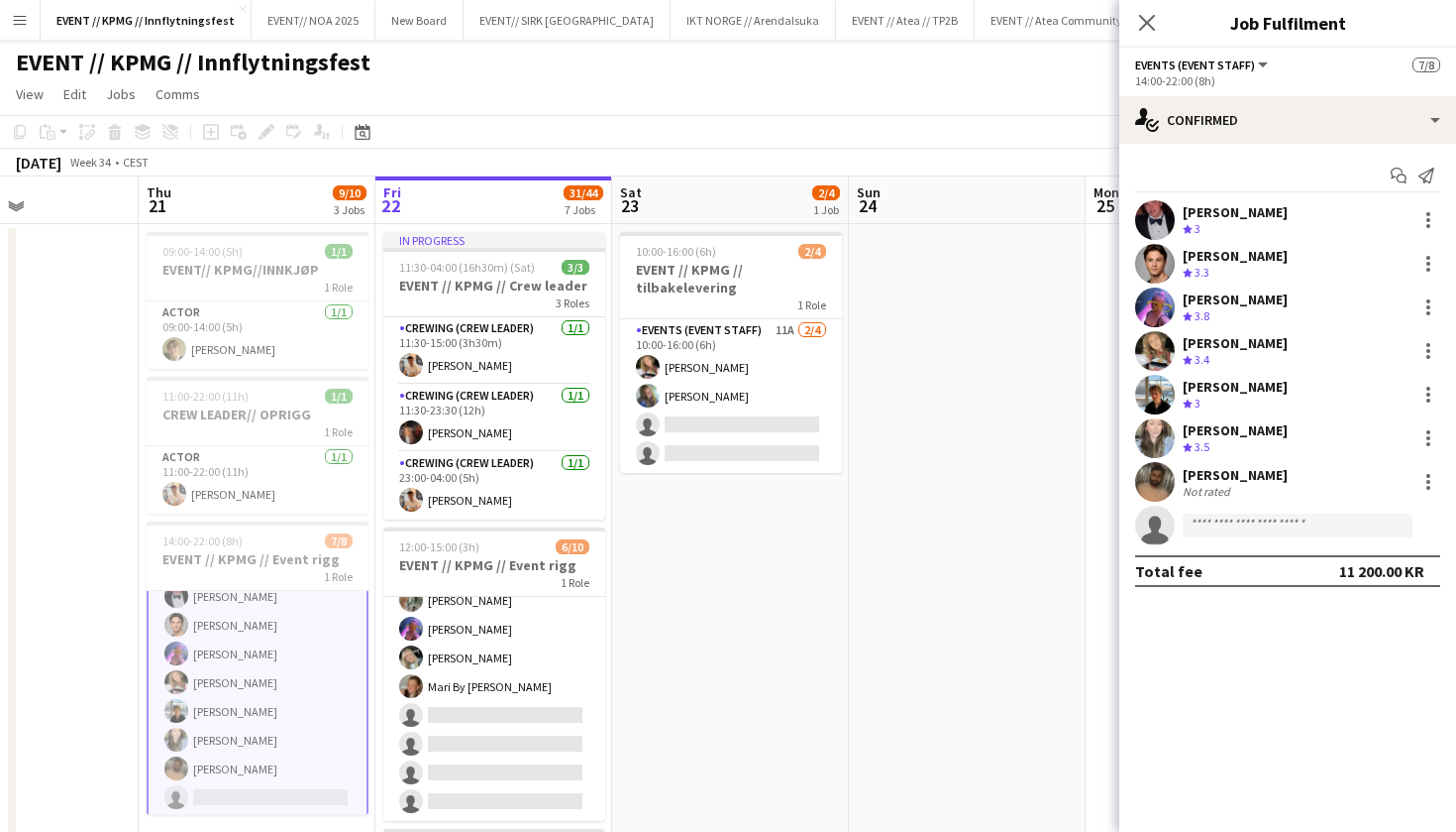
click at [1171, 418] on div at bounding box center [1155, 438] width 40 height 40
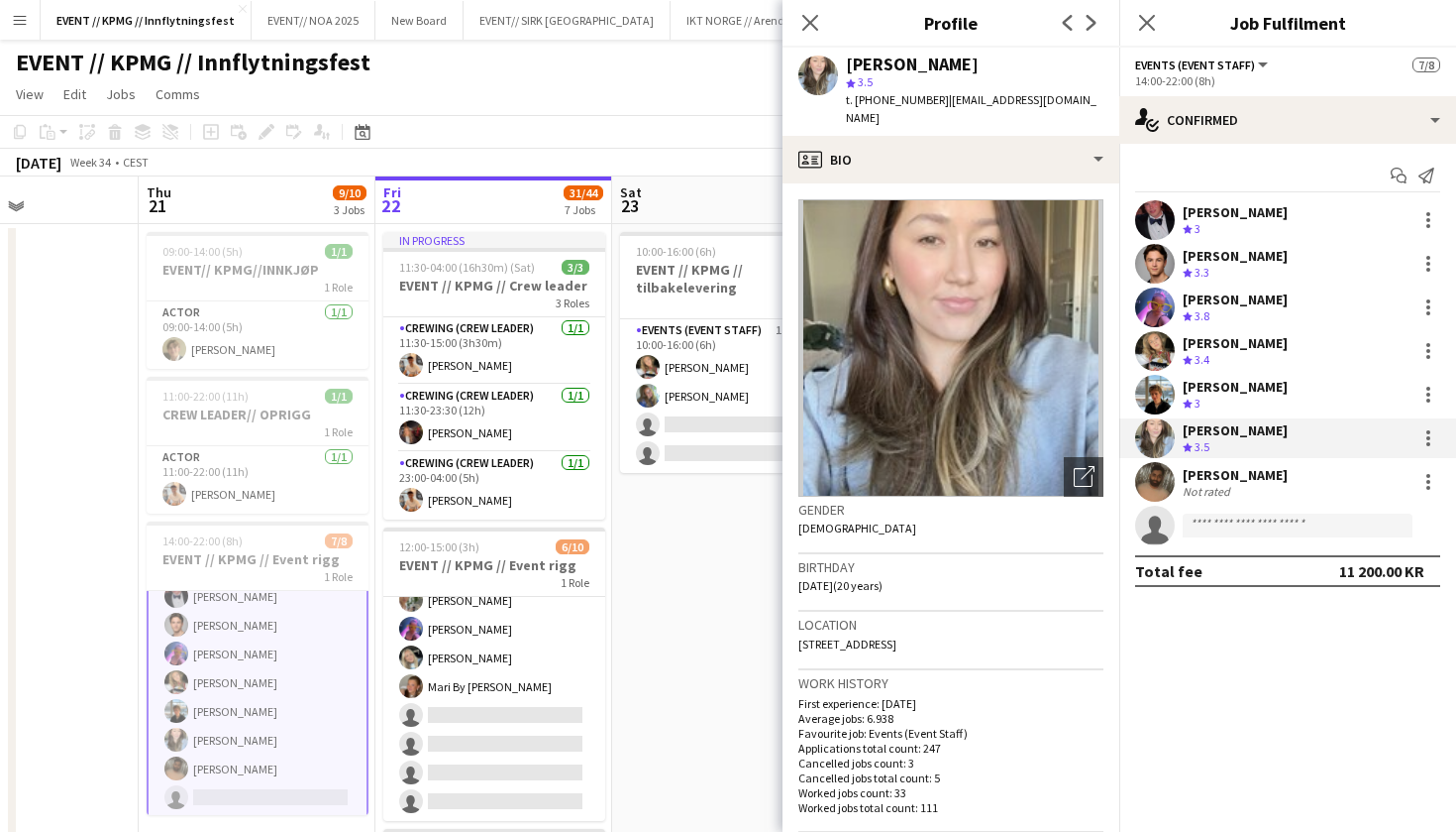
click at [1155, 388] on app-user-avatar at bounding box center [1155, 394] width 40 height 40
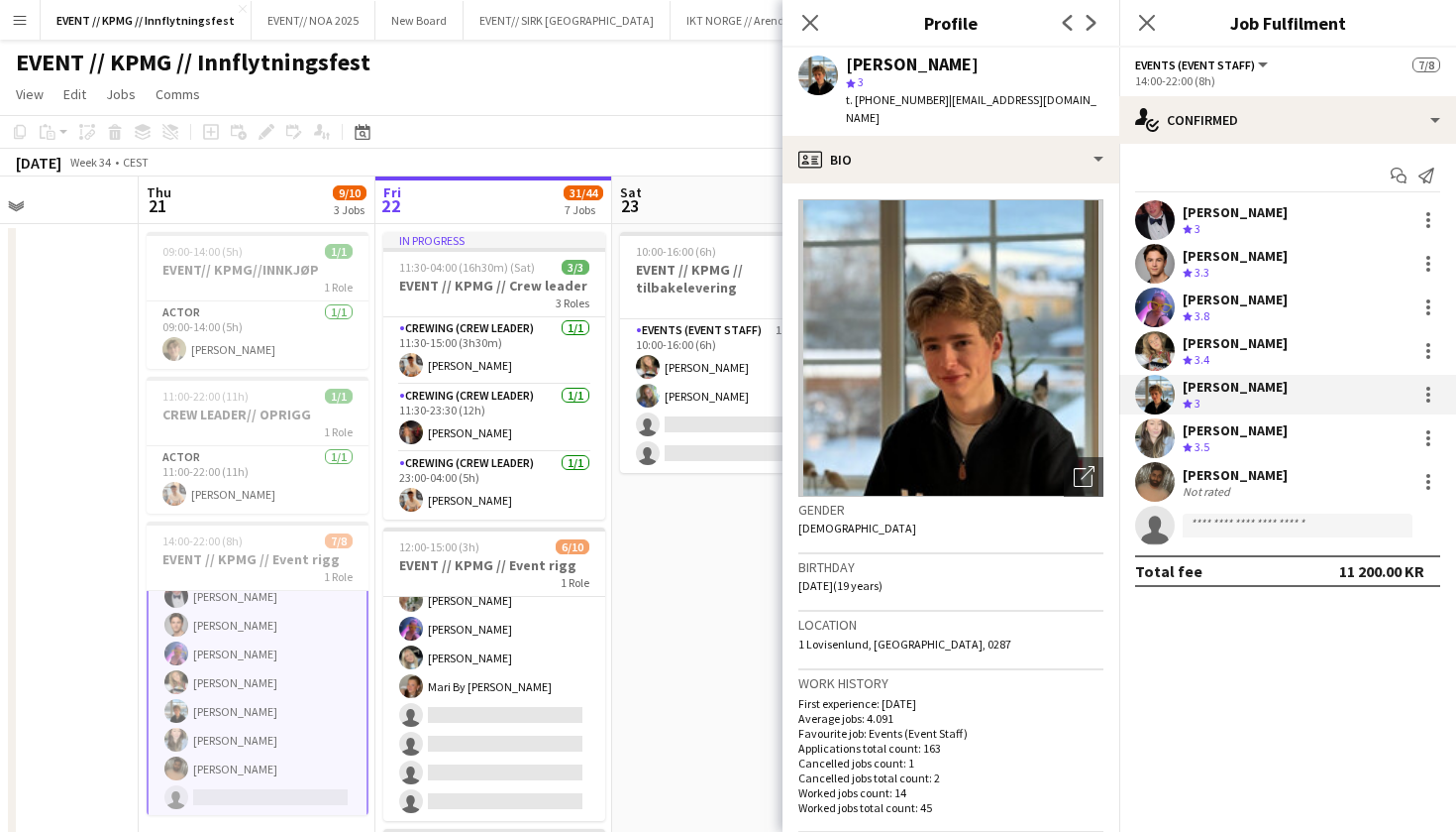
click at [1162, 419] on app-user-avatar at bounding box center [1155, 438] width 40 height 40
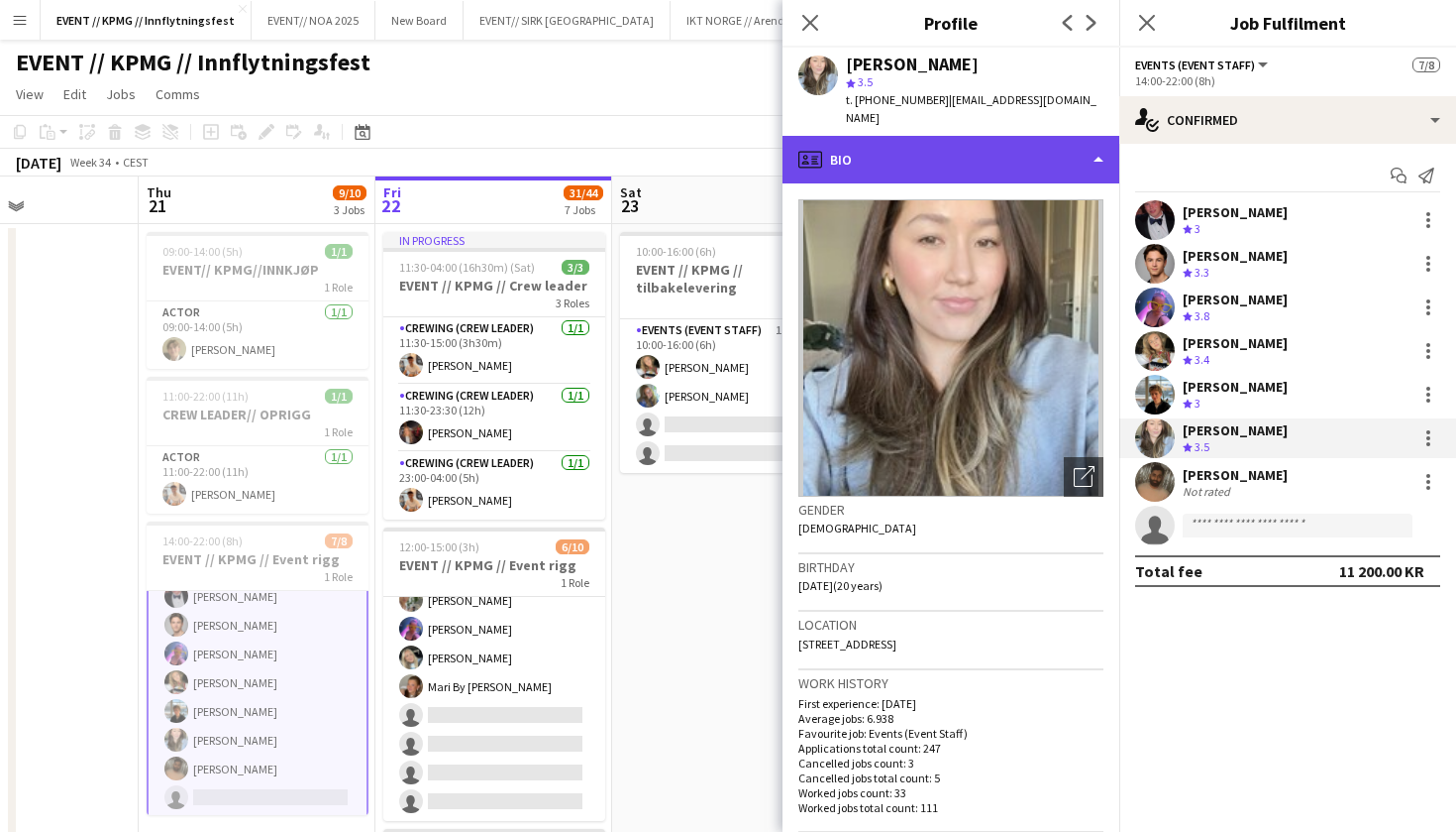
click at [981, 136] on div "profile Bio" at bounding box center [951, 160] width 336 height 48
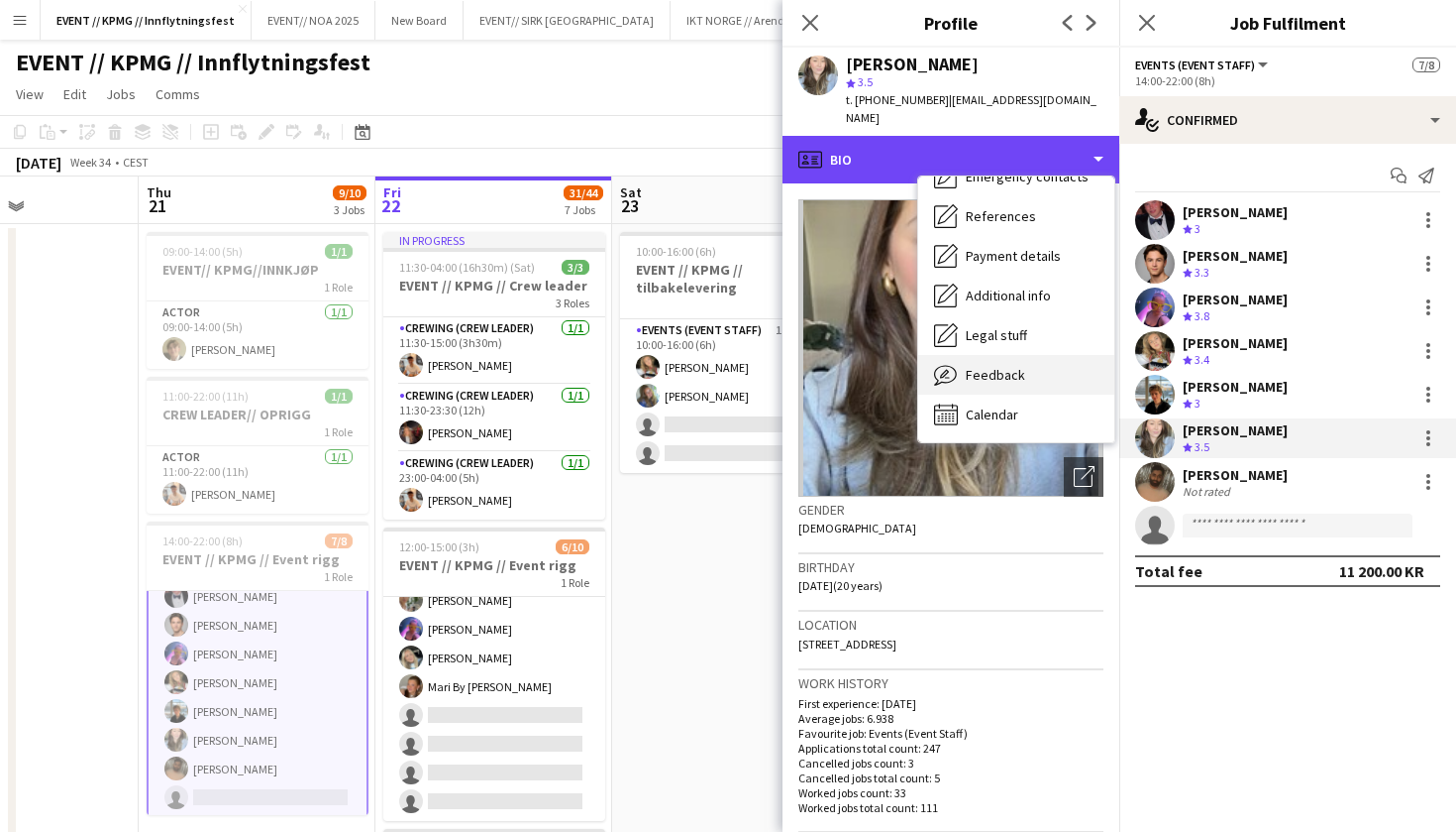
scroll to position [189, 0]
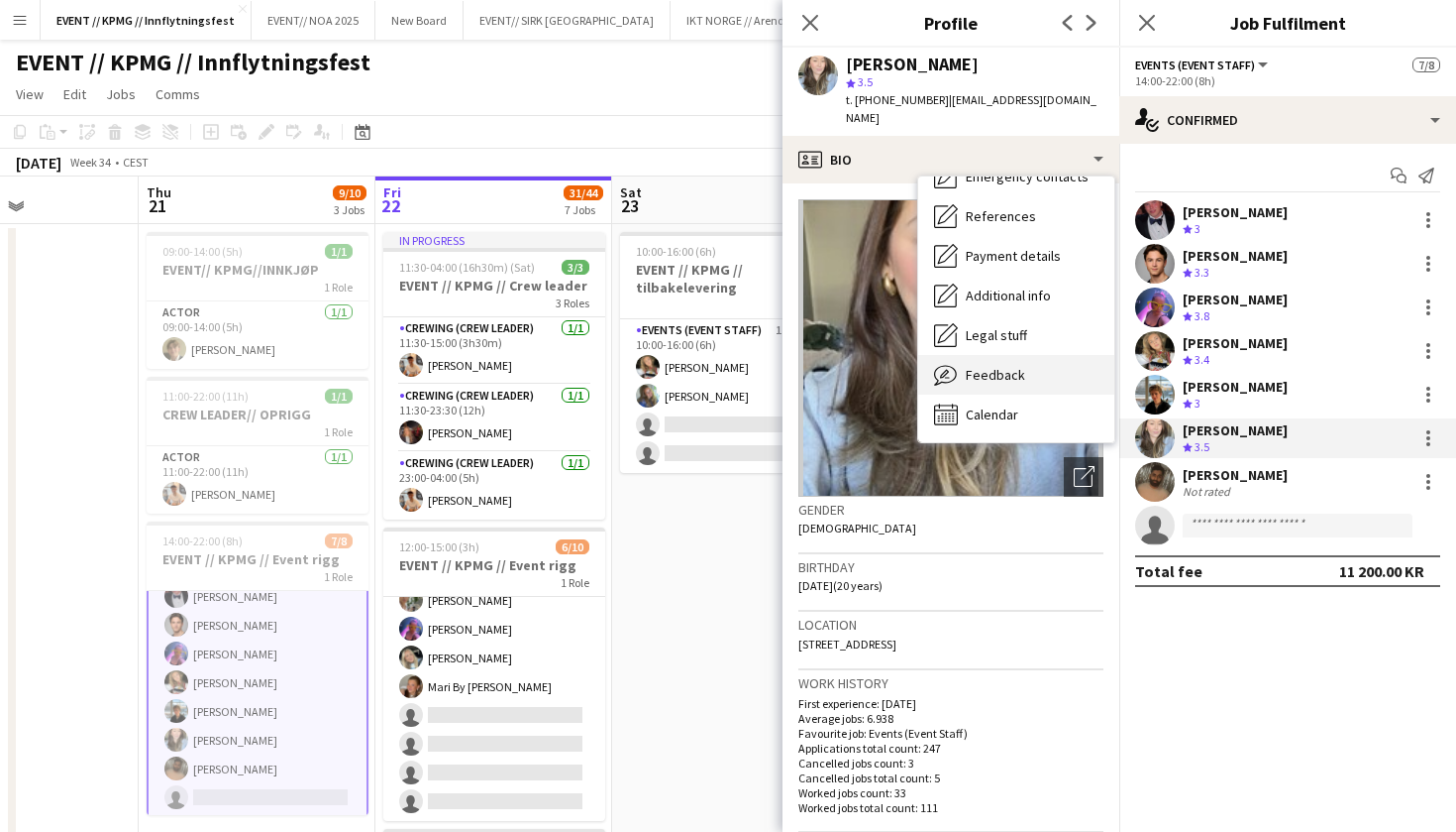
click at [1029, 354] on div "Feedback Feedback" at bounding box center [1016, 374] width 197 height 40
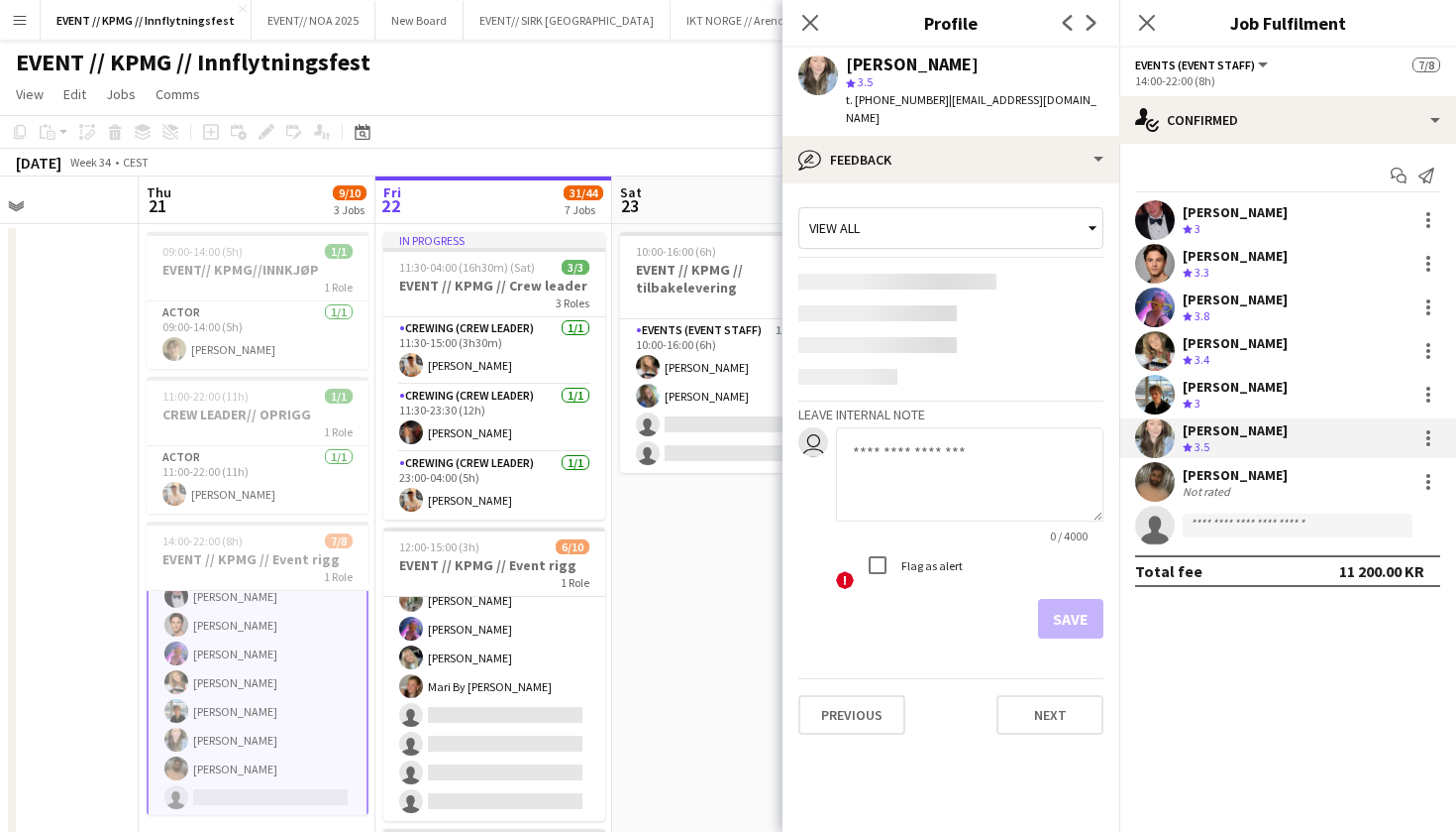
scroll to position [0, 0]
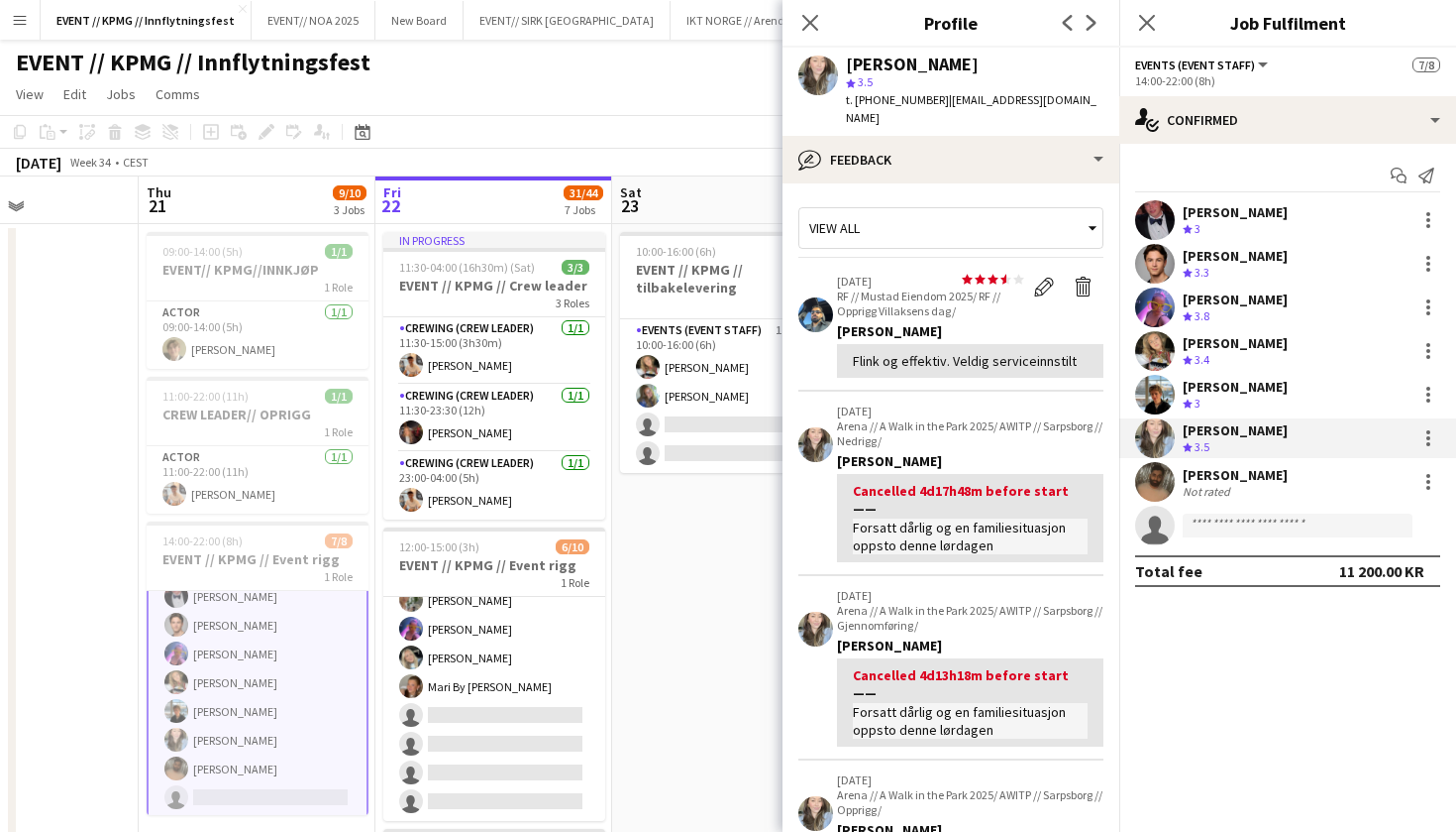
click at [1169, 403] on app-user-avatar at bounding box center [1155, 394] width 40 height 40
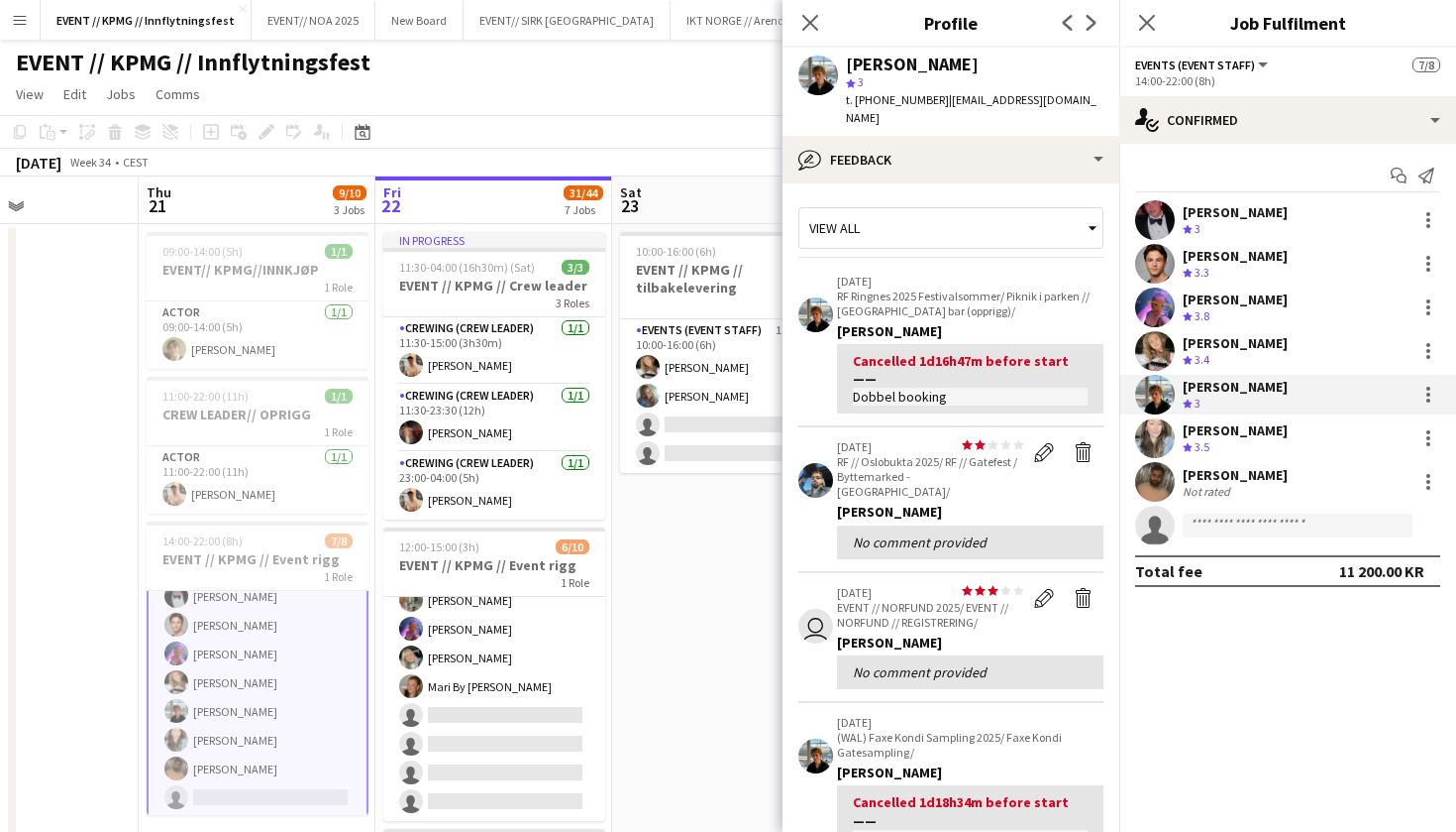
click at [1167, 341] on app-user-avatar at bounding box center [1155, 350] width 40 height 40
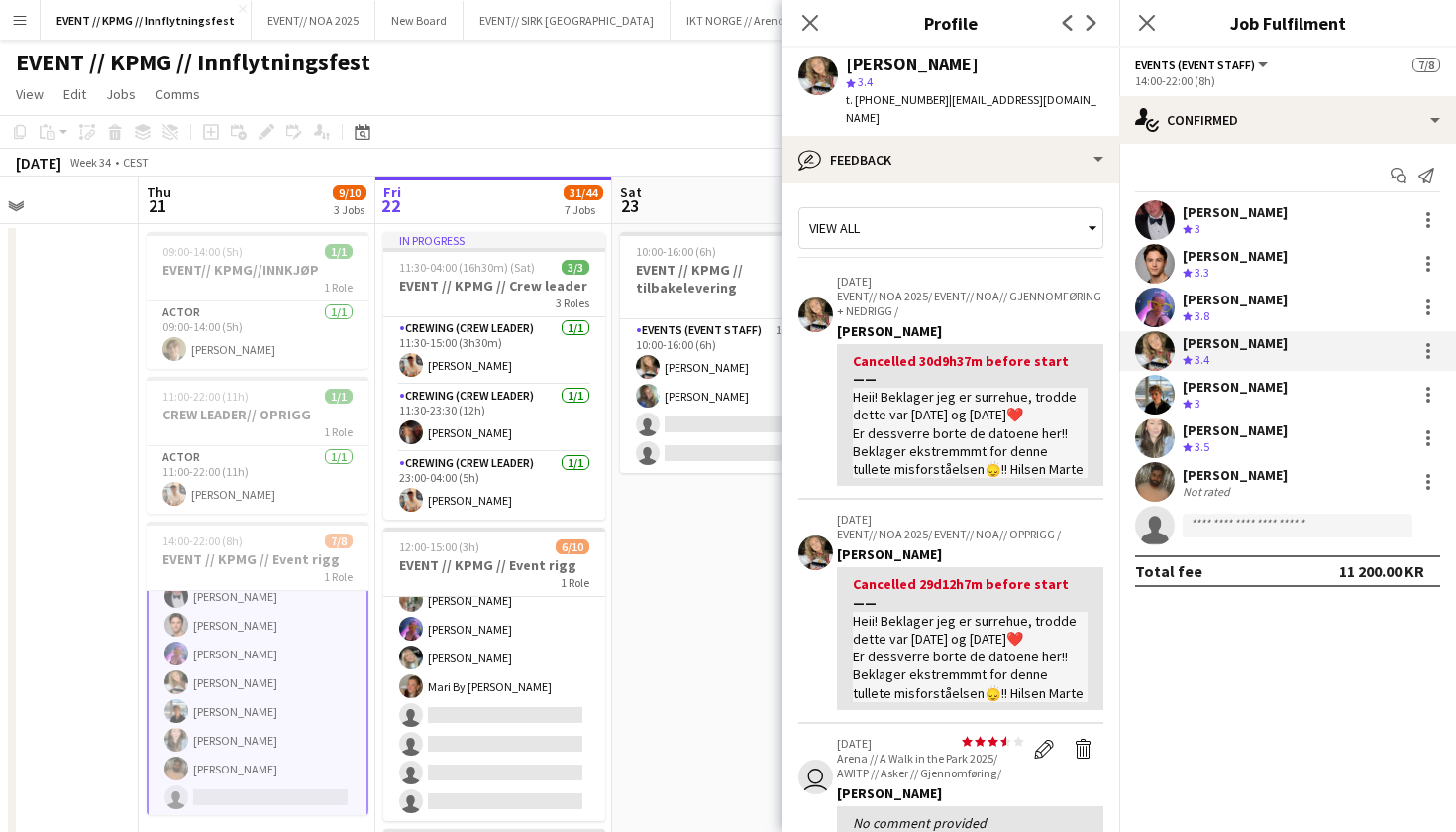
click at [1158, 327] on div "[PERSON_NAME] Crew rating 3 [PERSON_NAME] Crew rating 3.3 [PERSON_NAME] Crew ra…" at bounding box center [1287, 372] width 336 height 345
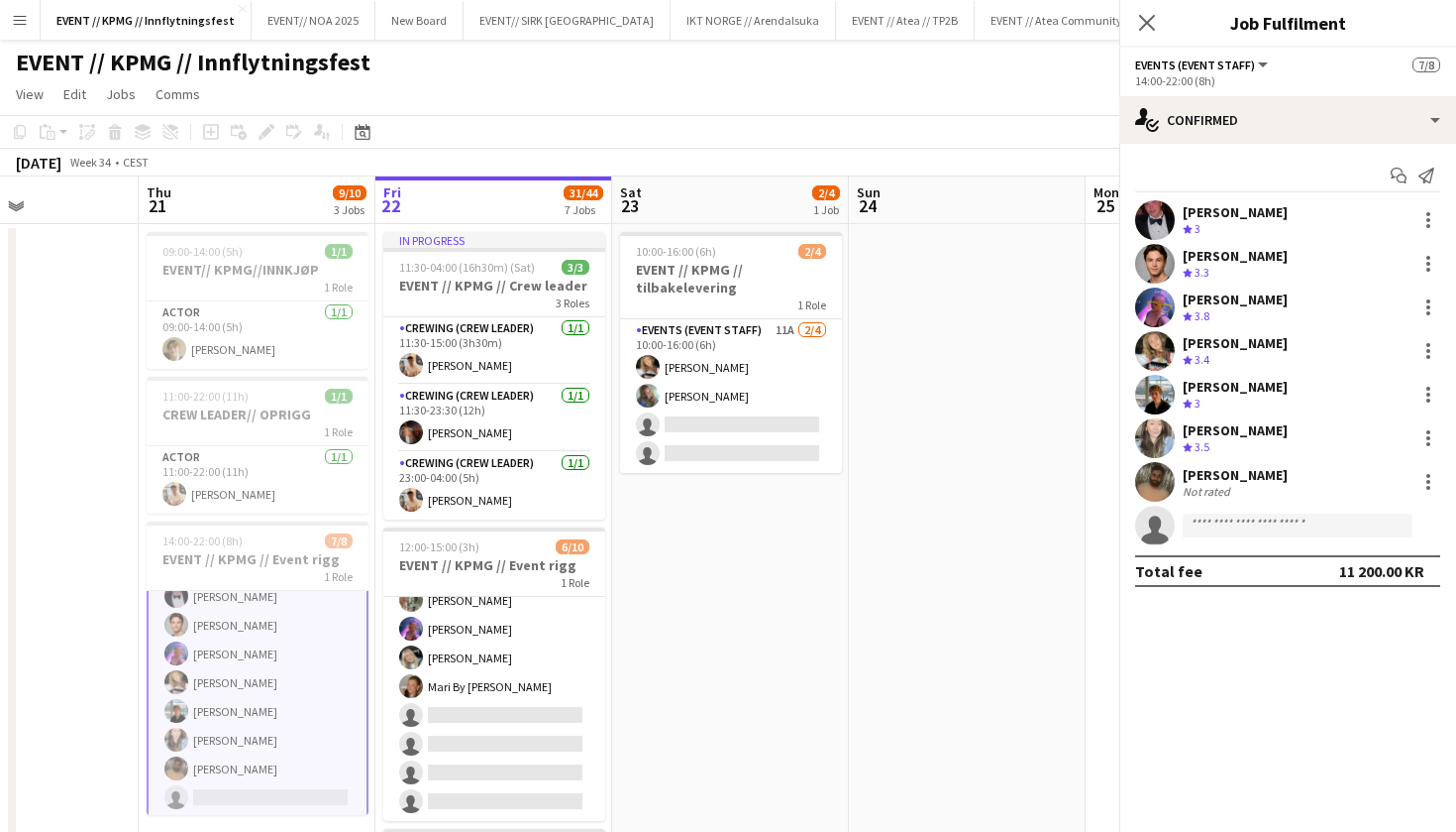
click at [1158, 309] on app-user-avatar at bounding box center [1155, 308] width 40 height 40
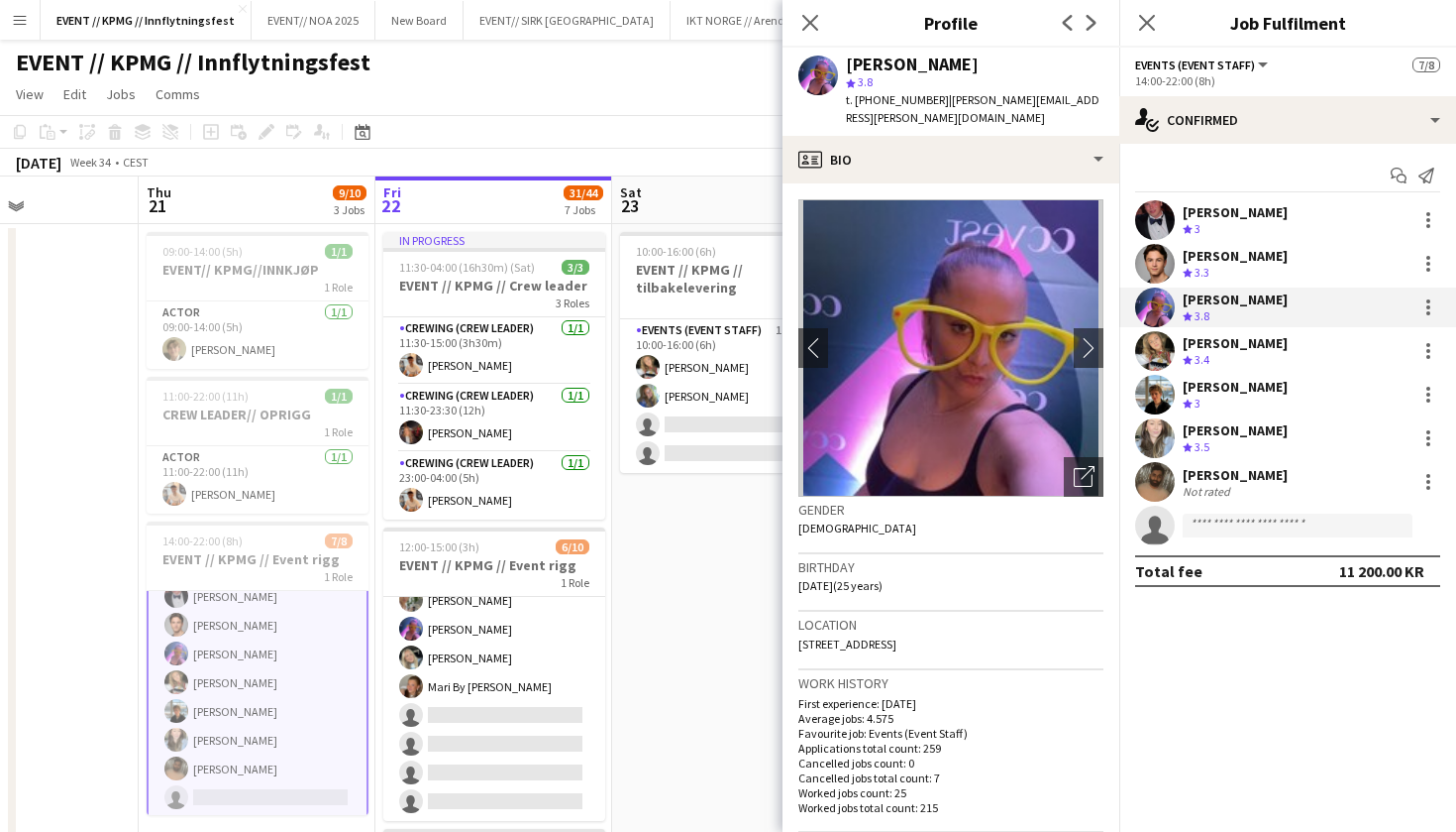
click at [1166, 260] on app-user-avatar at bounding box center [1155, 264] width 40 height 40
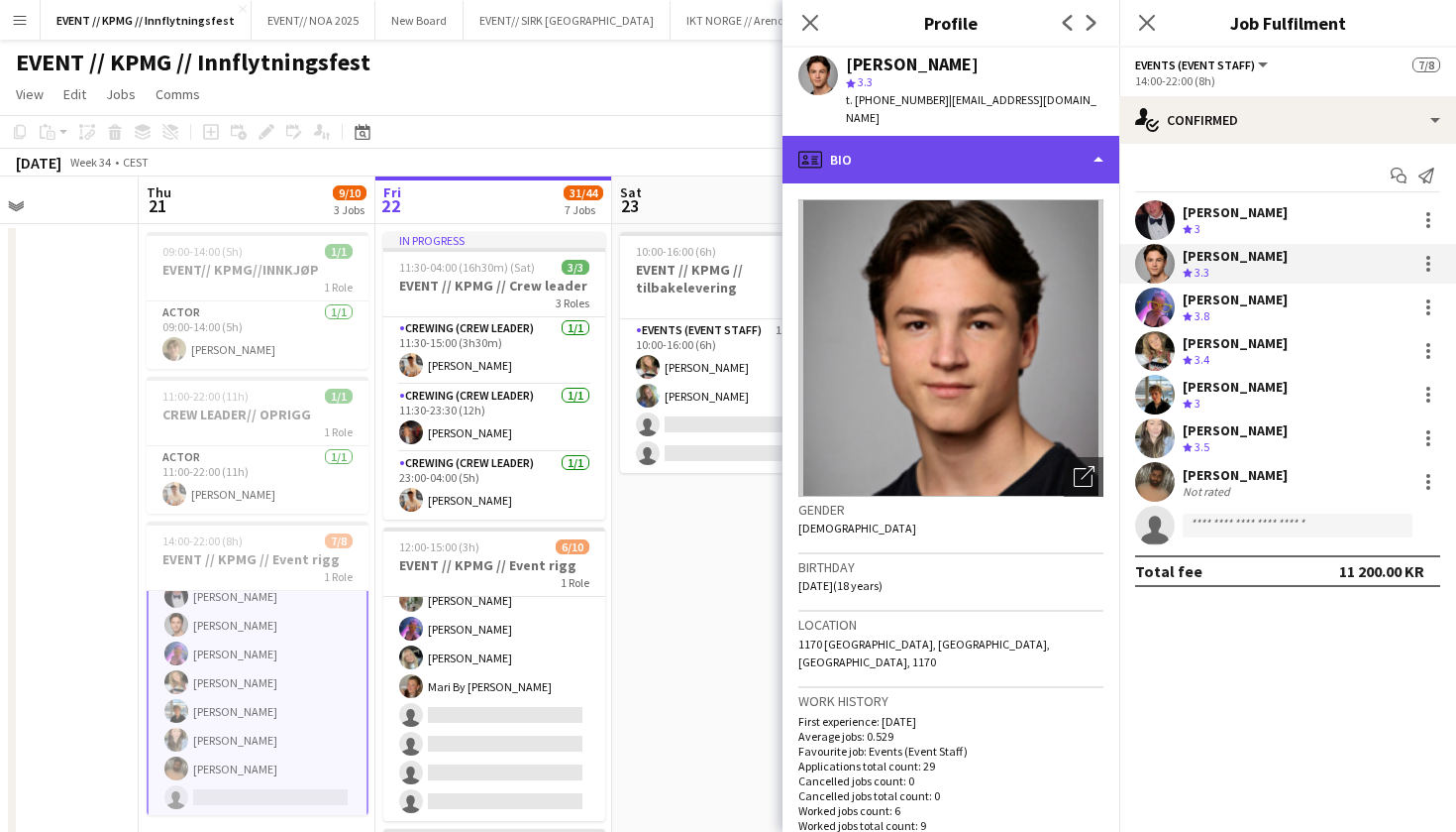
click at [1001, 136] on div "profile Bio" at bounding box center [951, 160] width 336 height 48
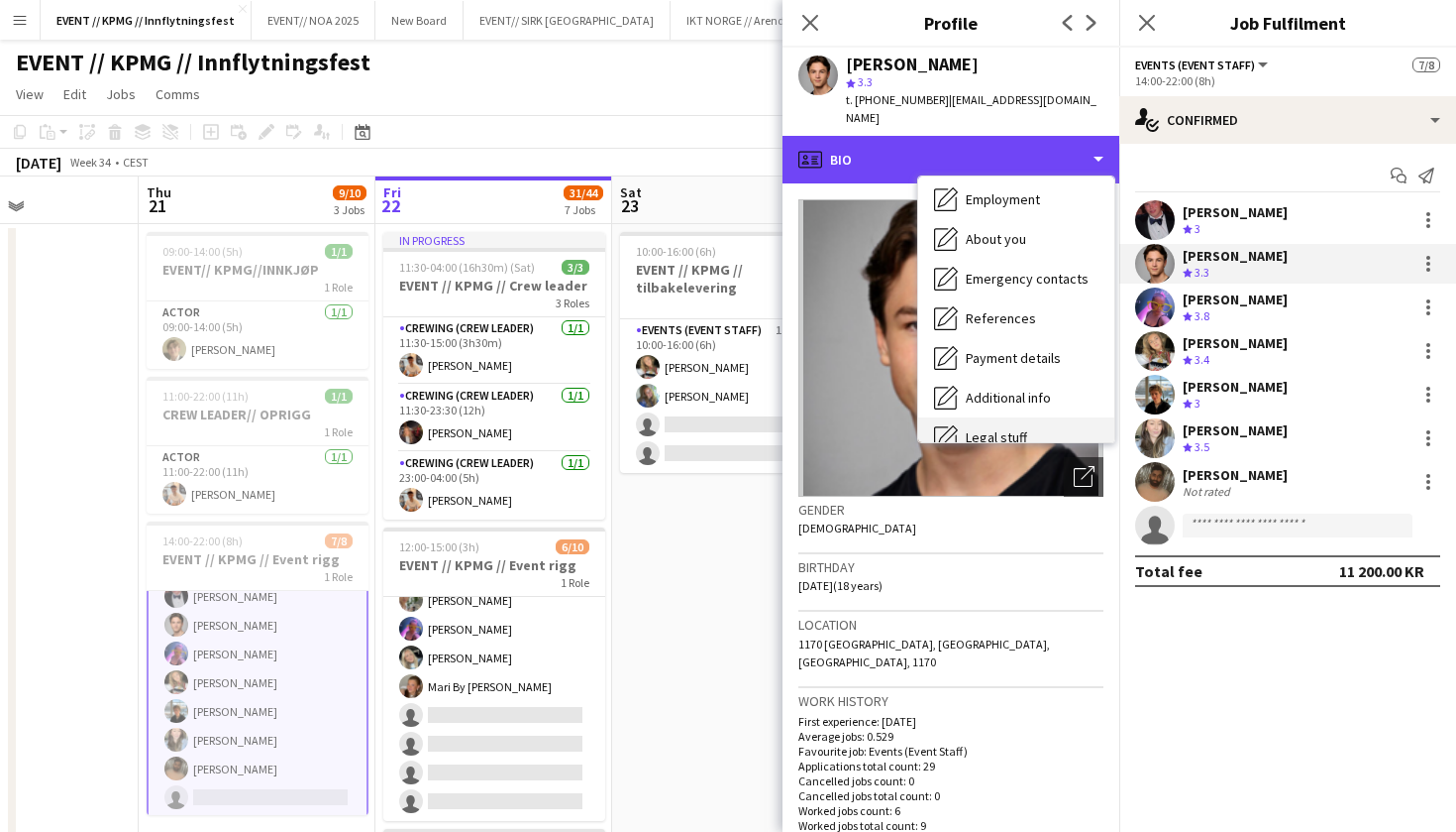
scroll to position [186, 0]
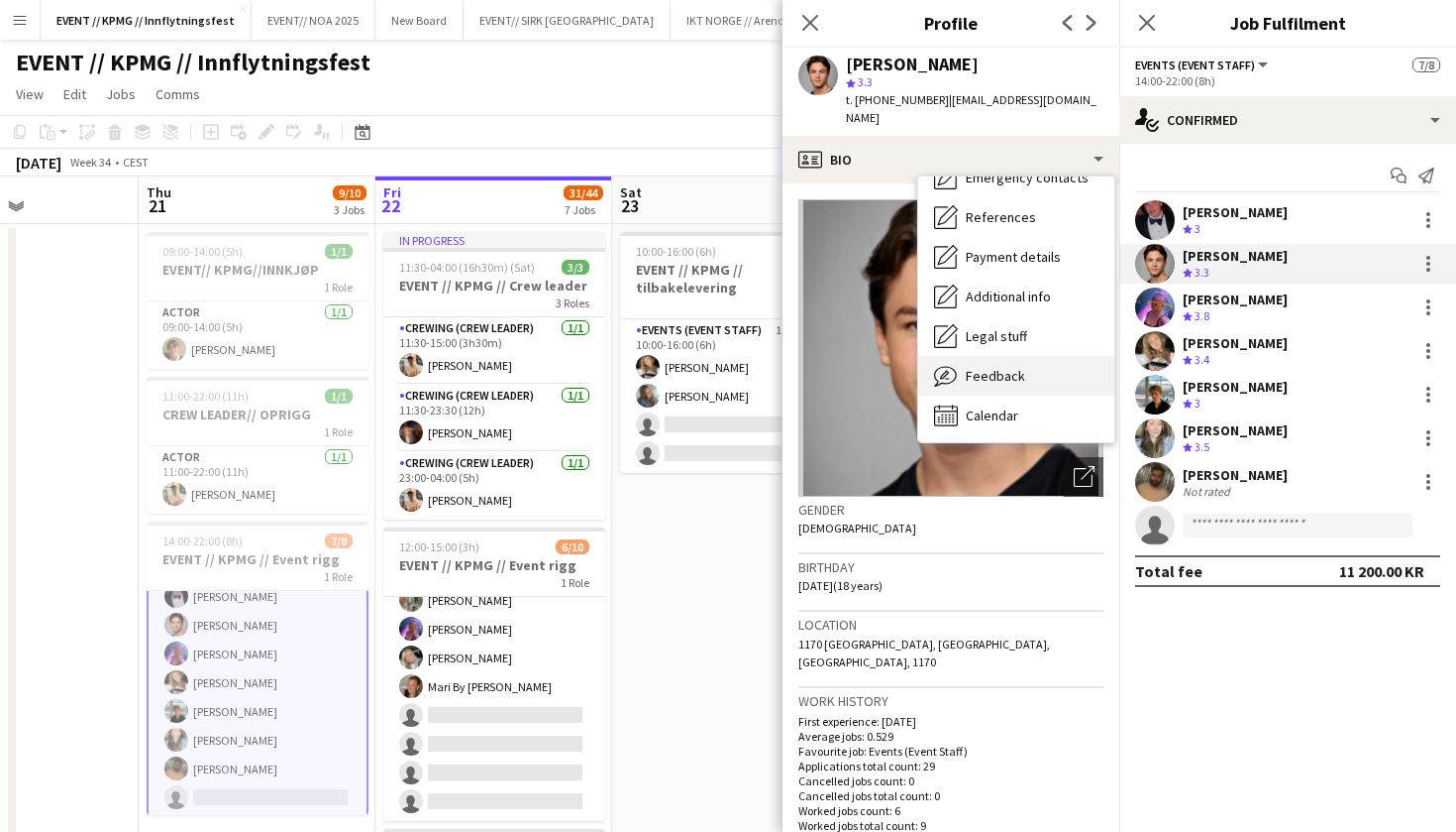
click at [1021, 374] on div "Feedback Feedback" at bounding box center [1016, 375] width 197 height 40
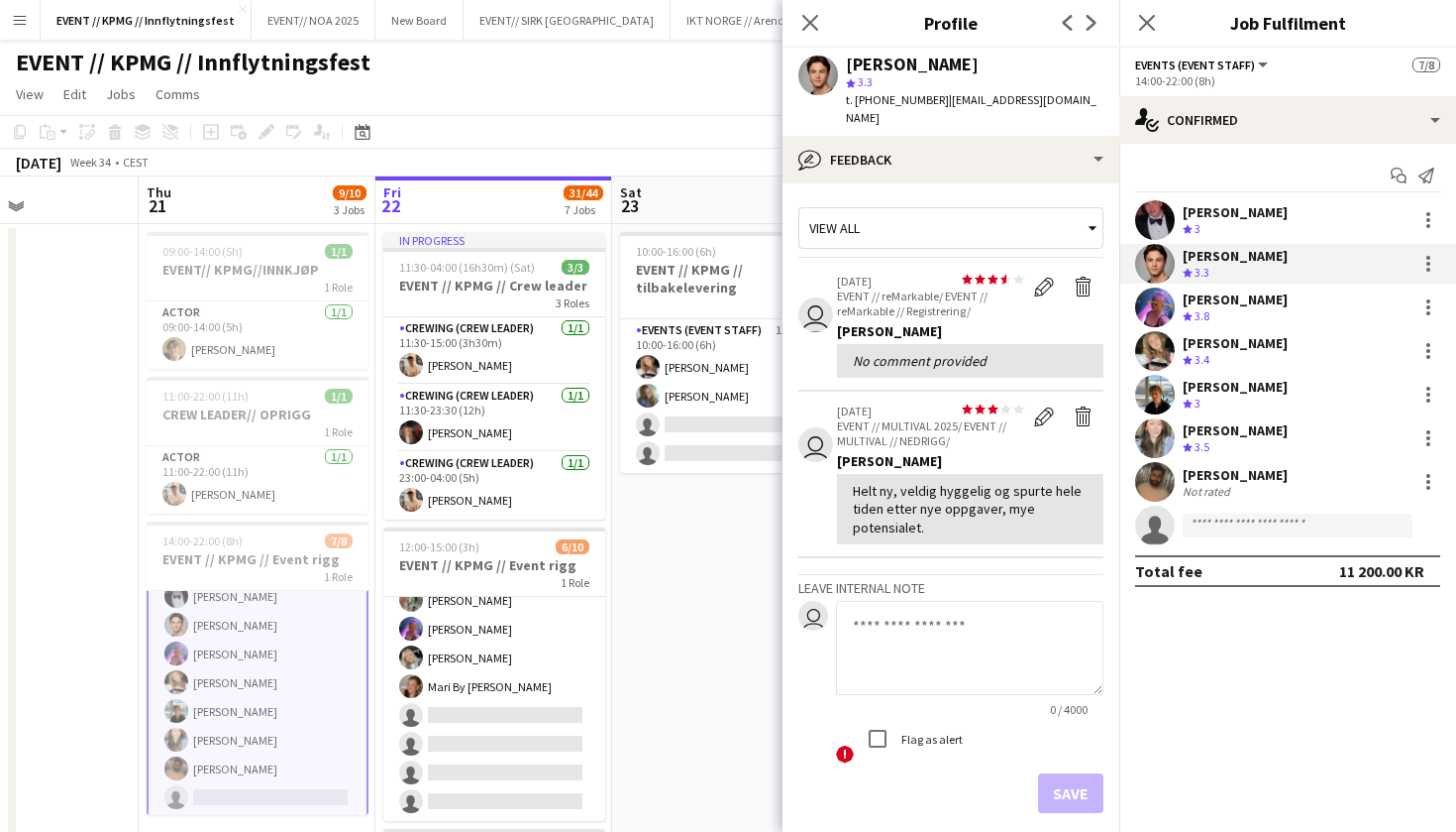
click at [1168, 212] on app-user-avatar at bounding box center [1155, 220] width 40 height 40
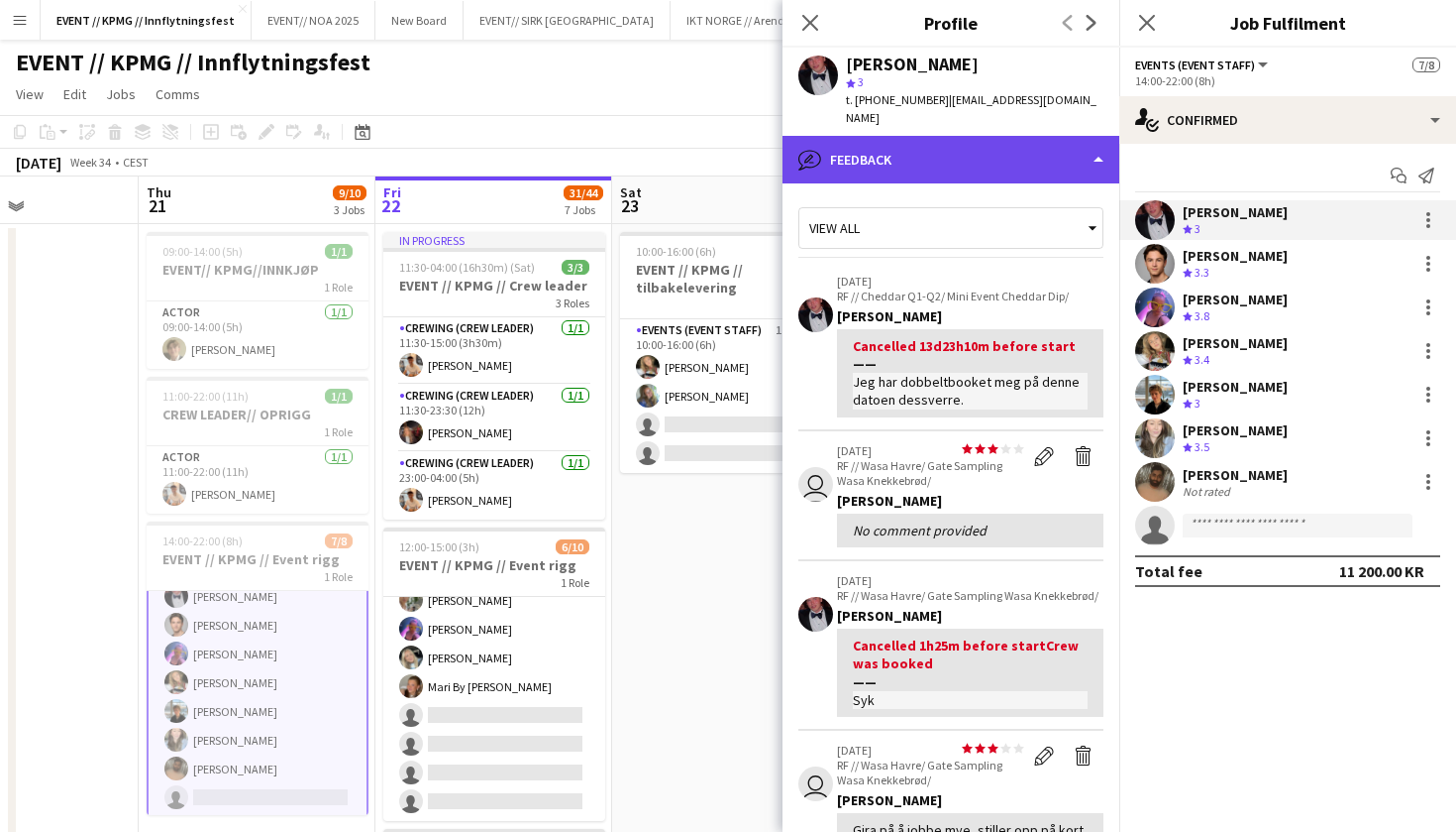
click at [1018, 154] on div "bubble-pencil Feedback" at bounding box center [951, 160] width 336 height 48
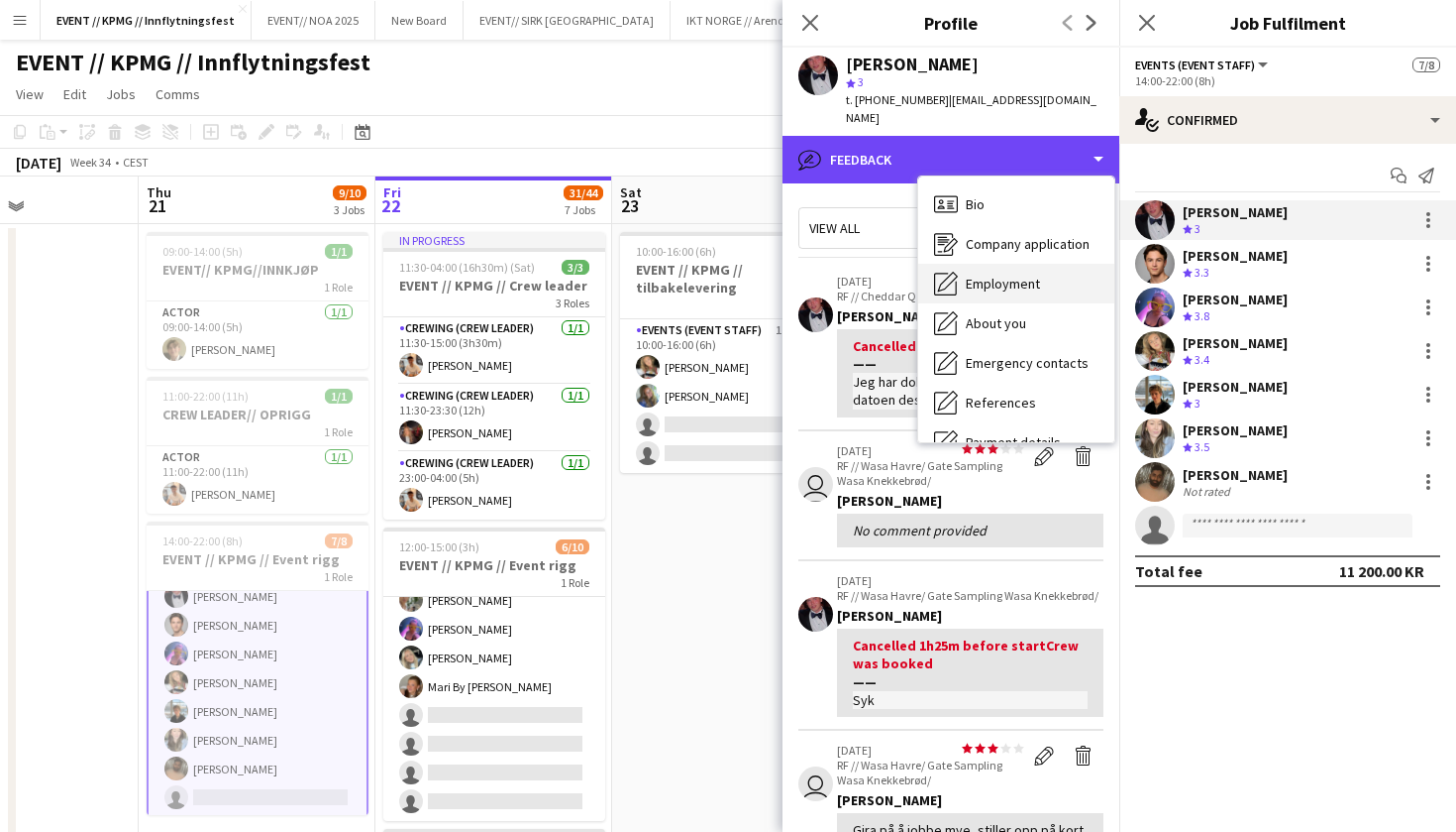
scroll to position [146, 0]
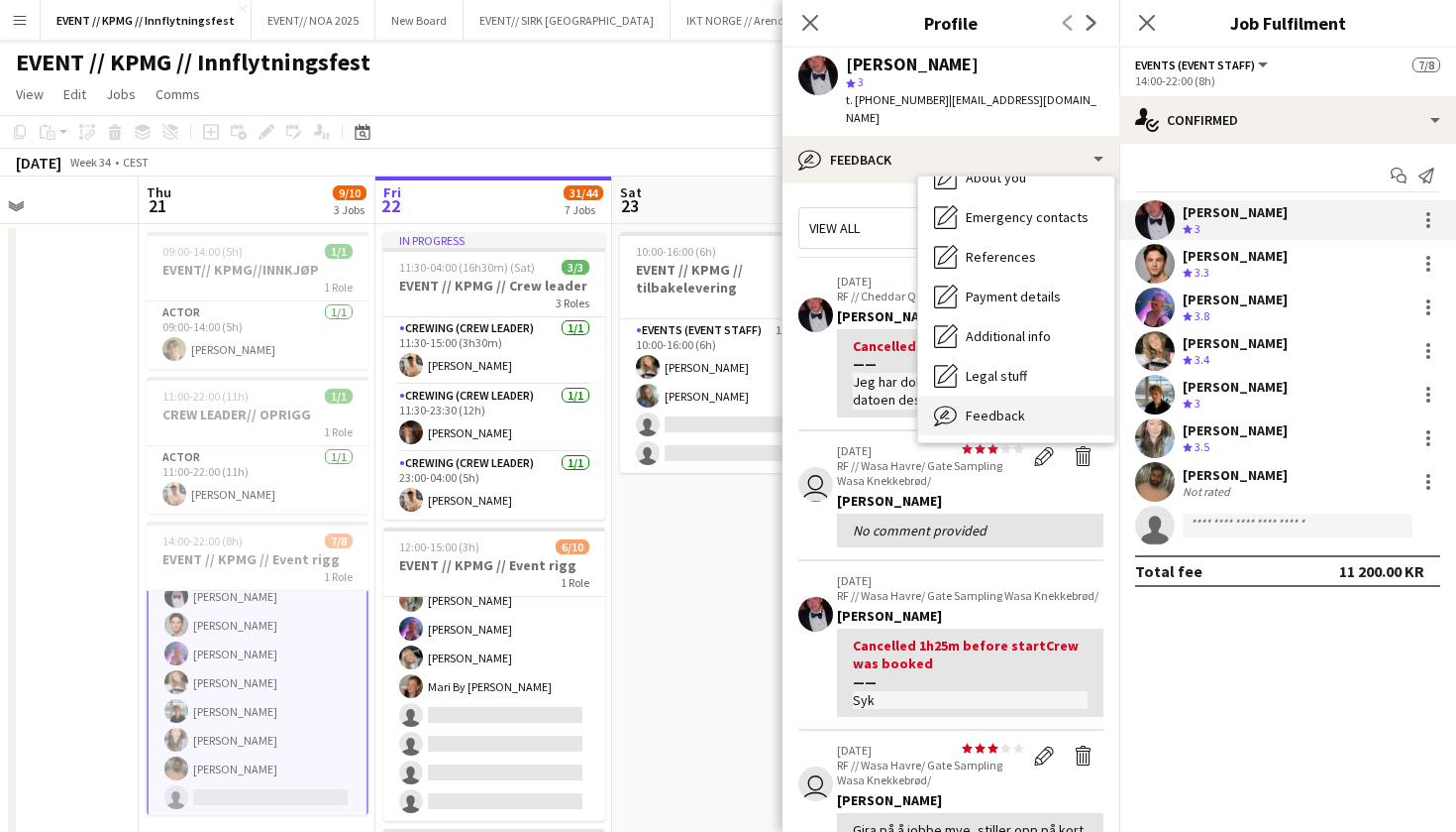
click at [989, 406] on span "Feedback" at bounding box center [995, 415] width 60 height 18
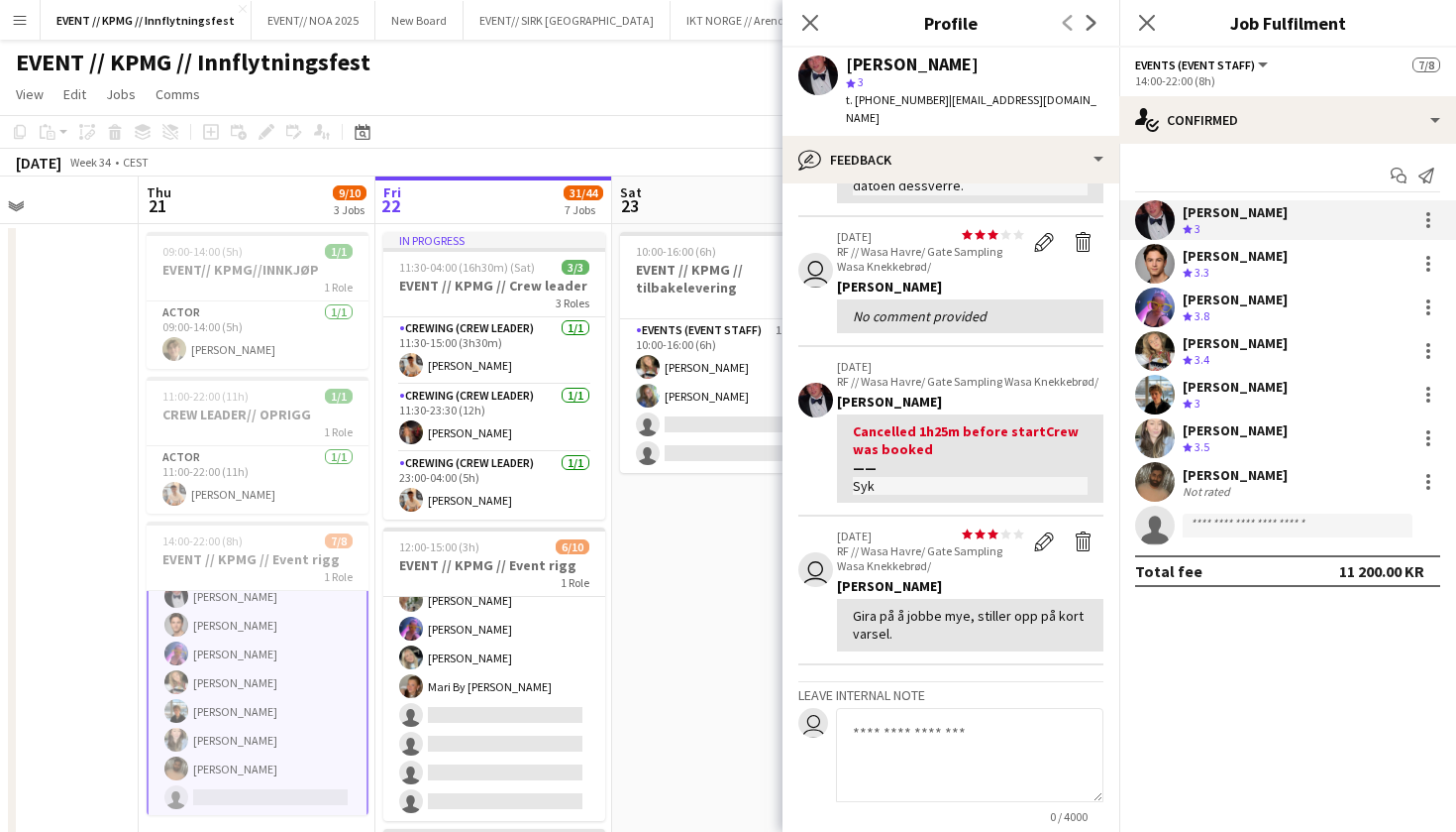
scroll to position [219, 0]
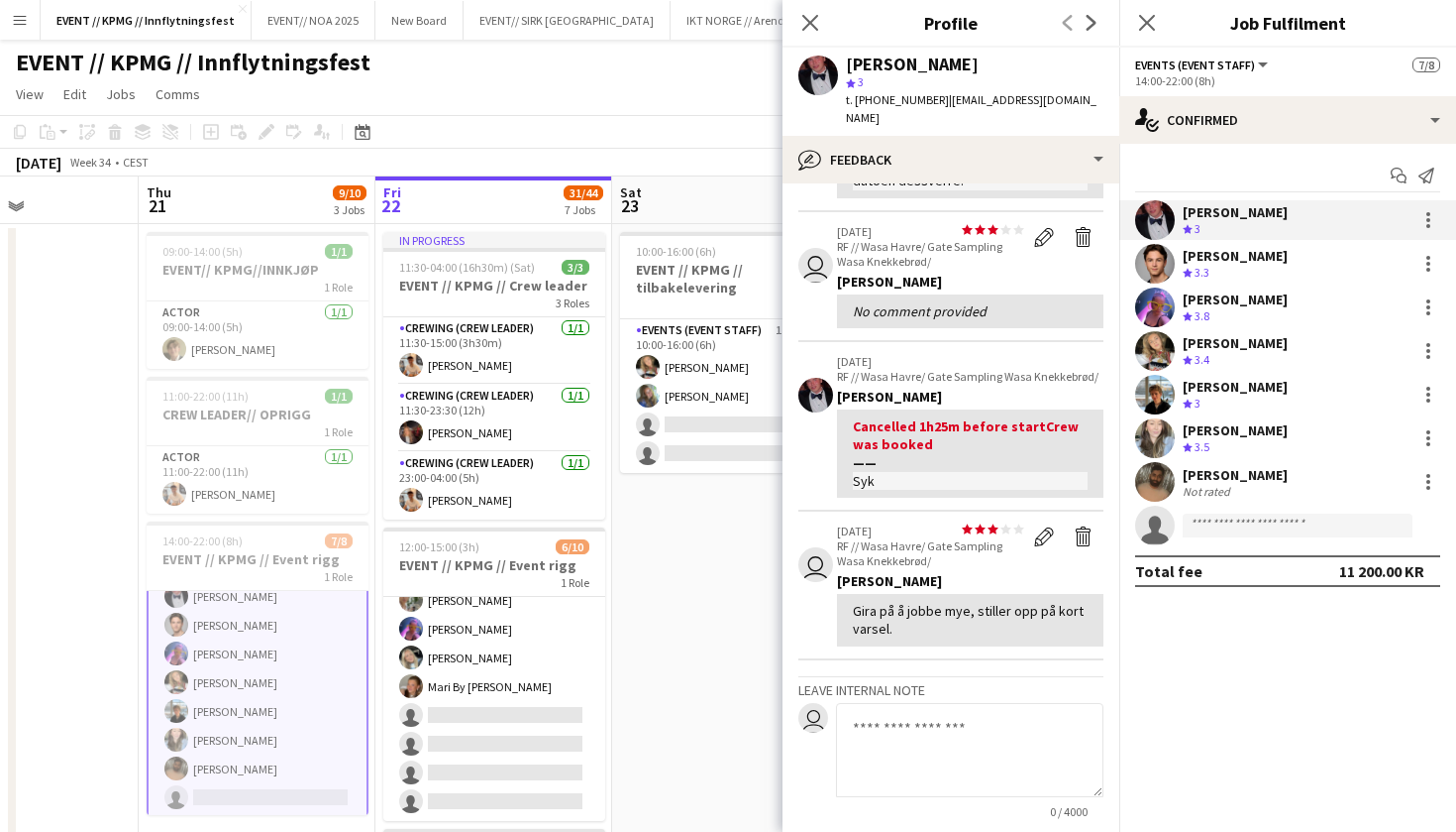
click at [1162, 212] on app-user-avatar at bounding box center [1155, 220] width 40 height 40
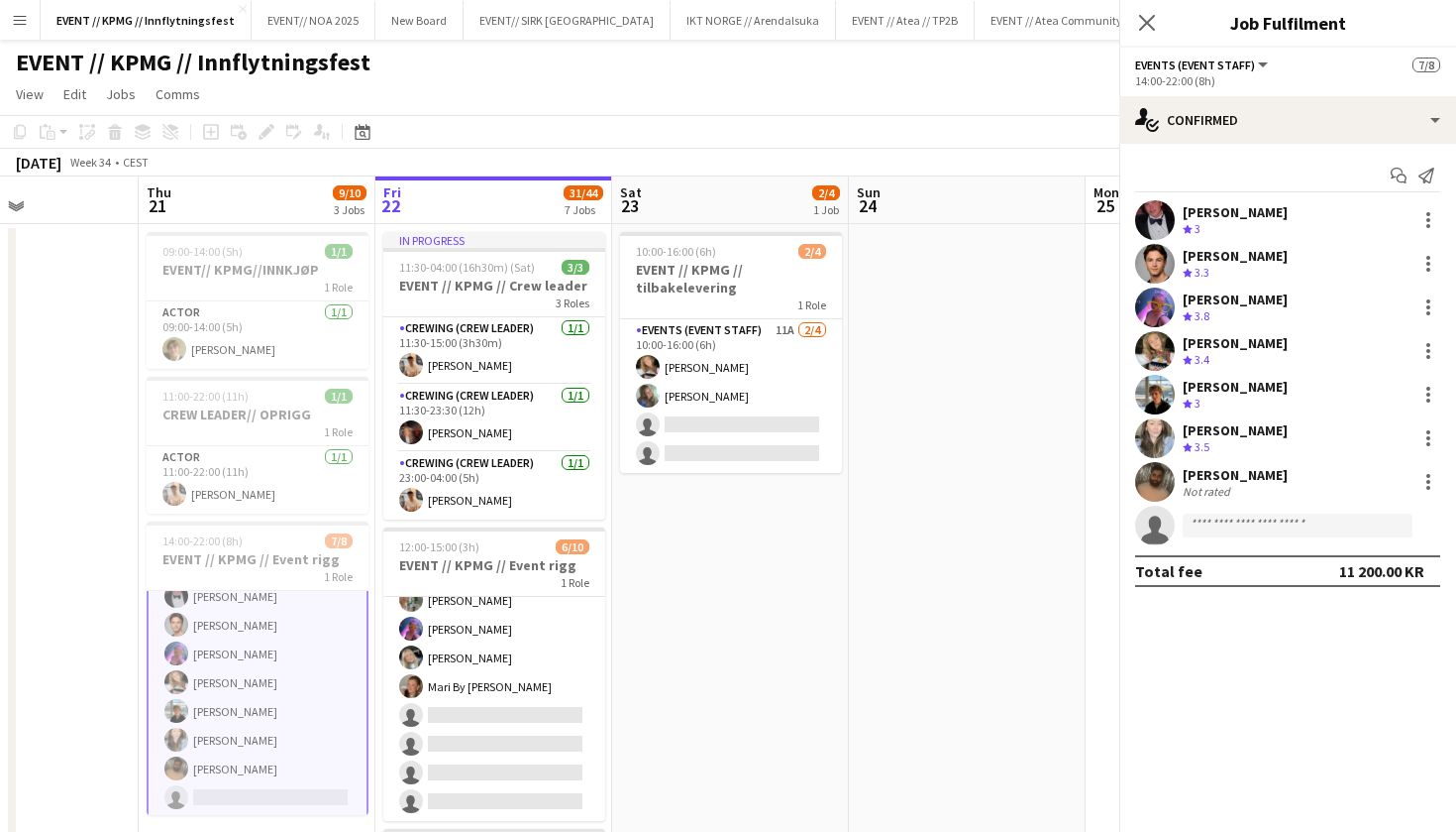
click at [1162, 212] on app-user-avatar at bounding box center [1155, 220] width 40 height 40
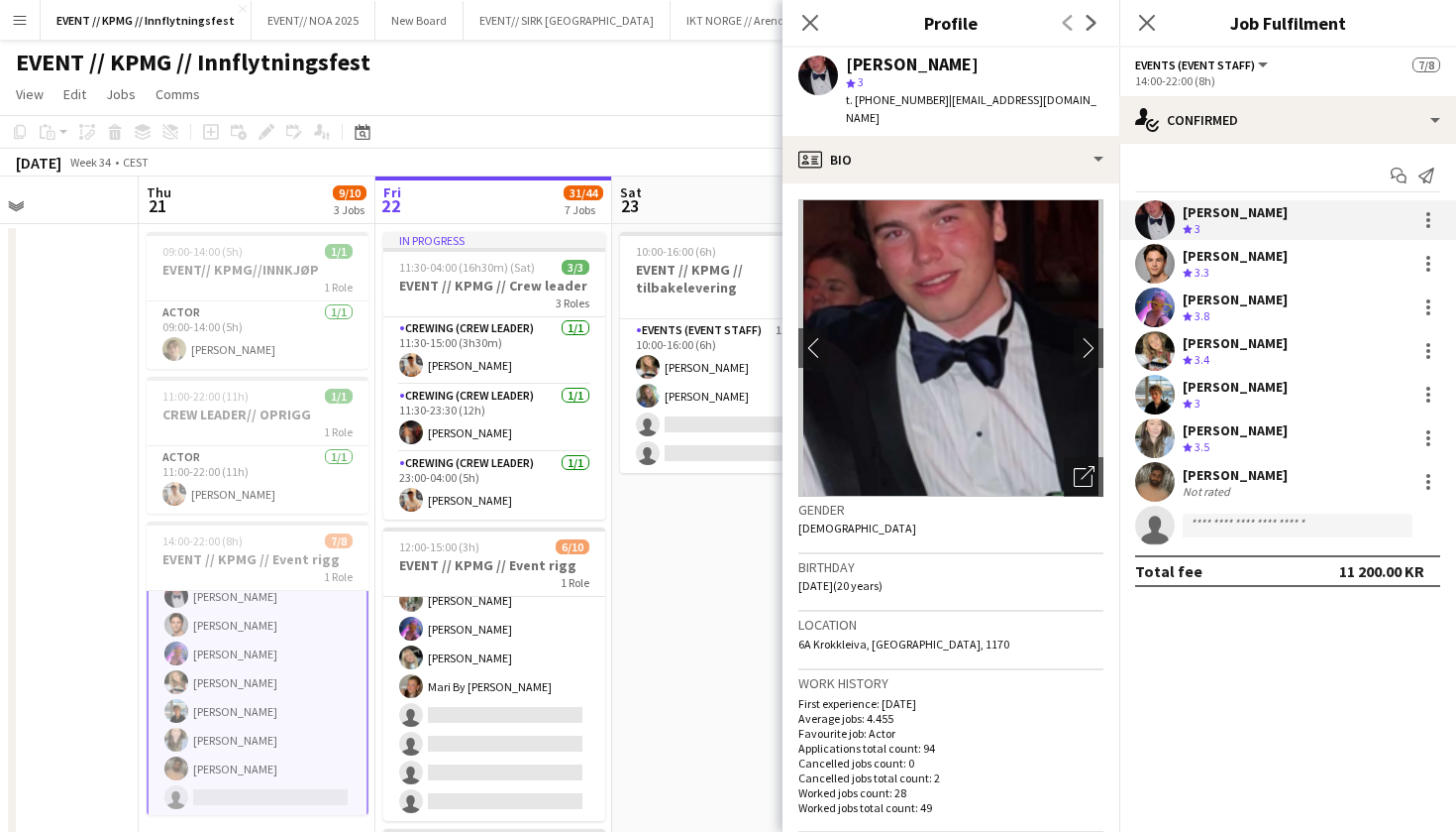
click at [1146, 260] on app-user-avatar at bounding box center [1155, 264] width 40 height 40
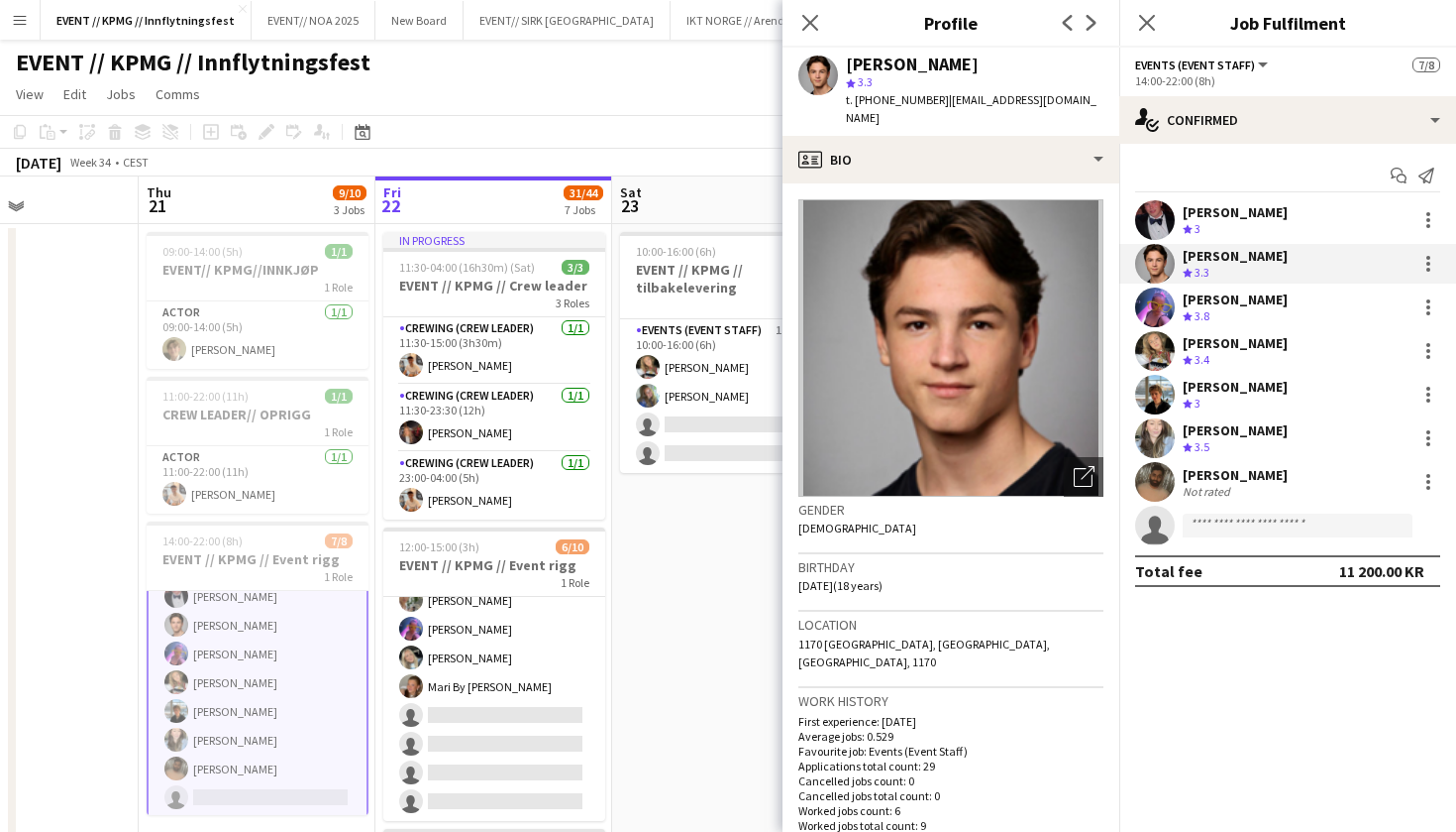
click at [1188, 351] on div "Crew rating 3.4" at bounding box center [1198, 359] width 31 height 17
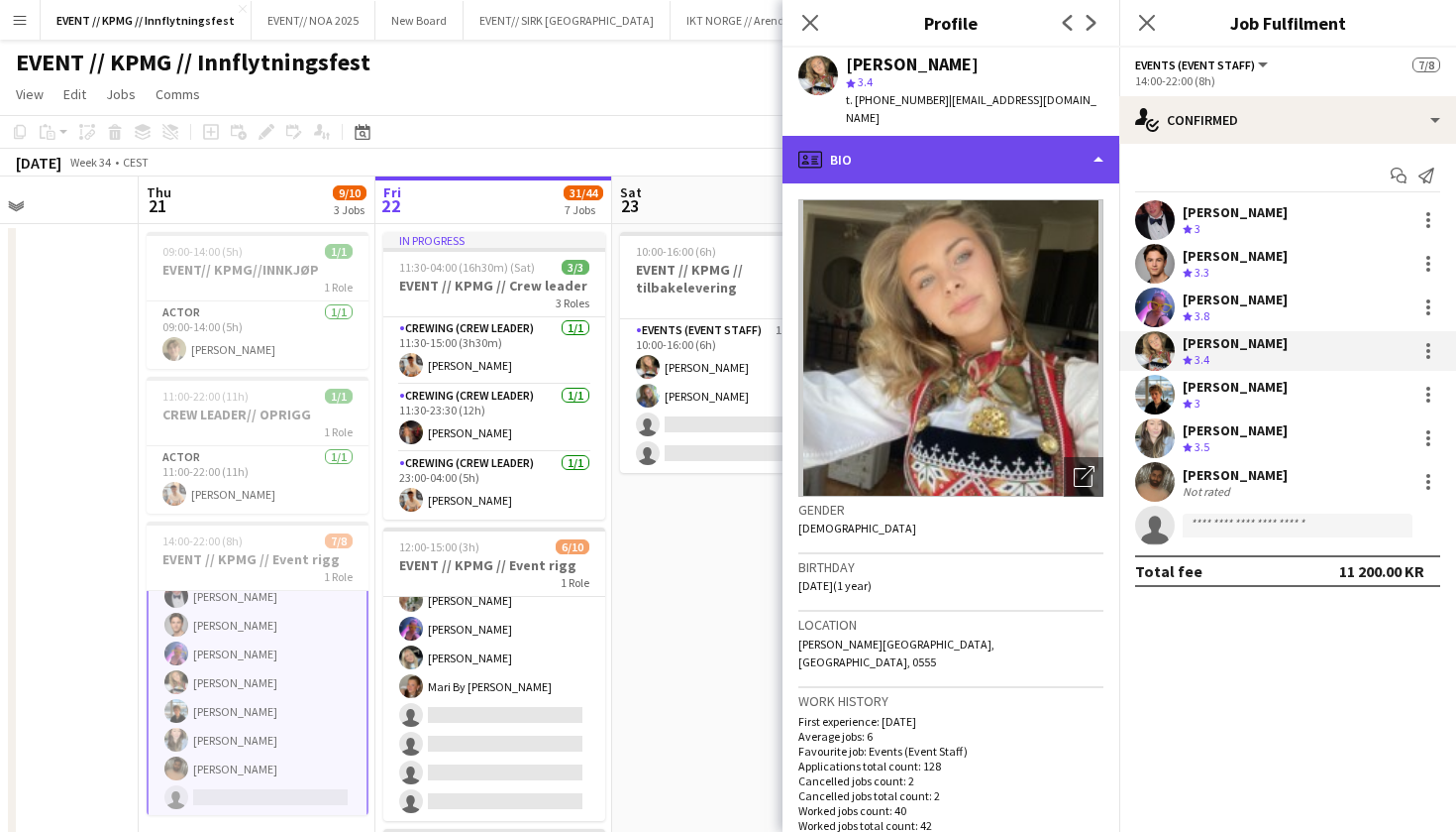
click at [1063, 136] on div "profile Bio" at bounding box center [951, 160] width 336 height 48
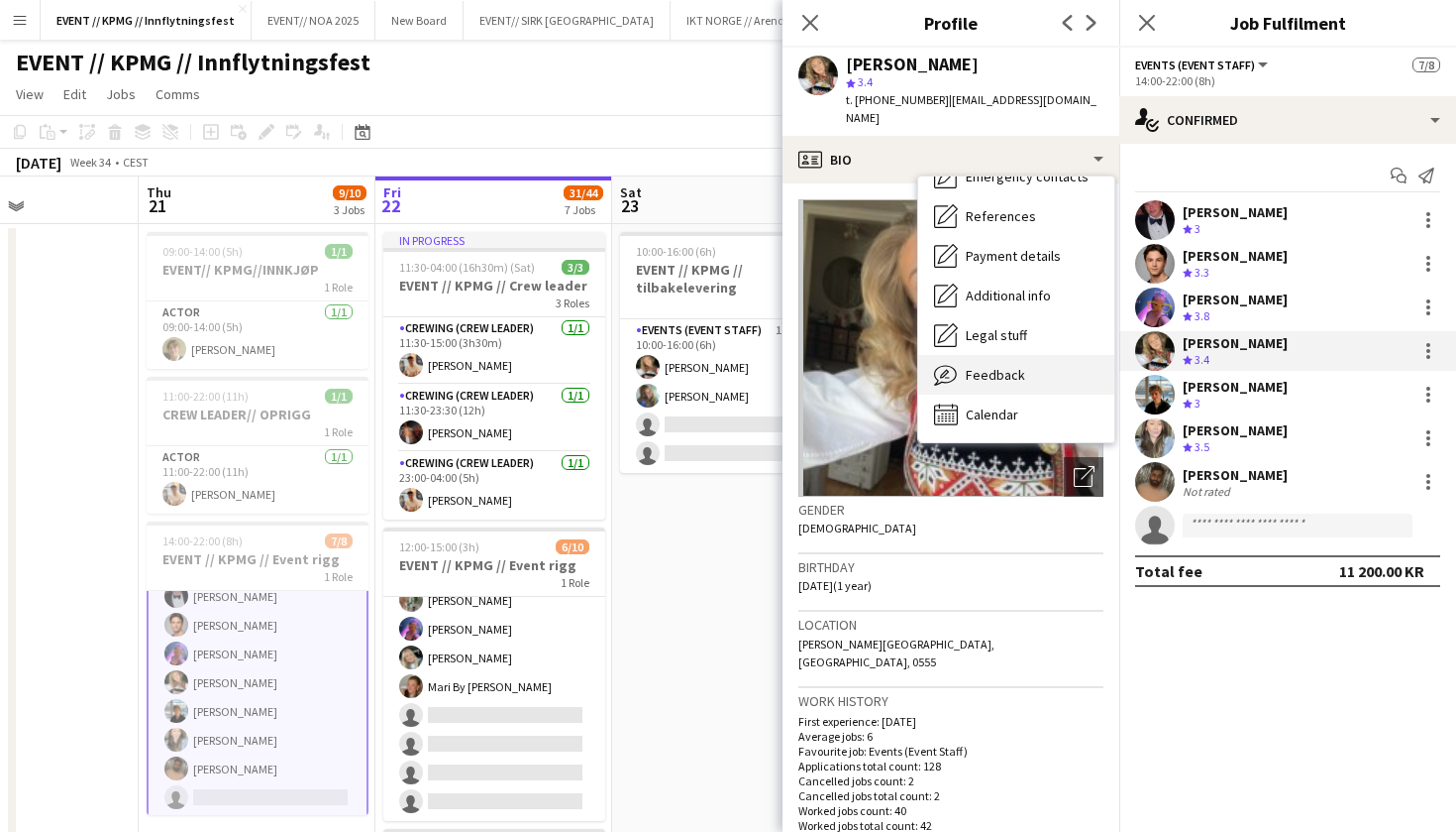
scroll to position [187, 0]
click at [996, 365] on span "Feedback" at bounding box center [995, 374] width 60 height 18
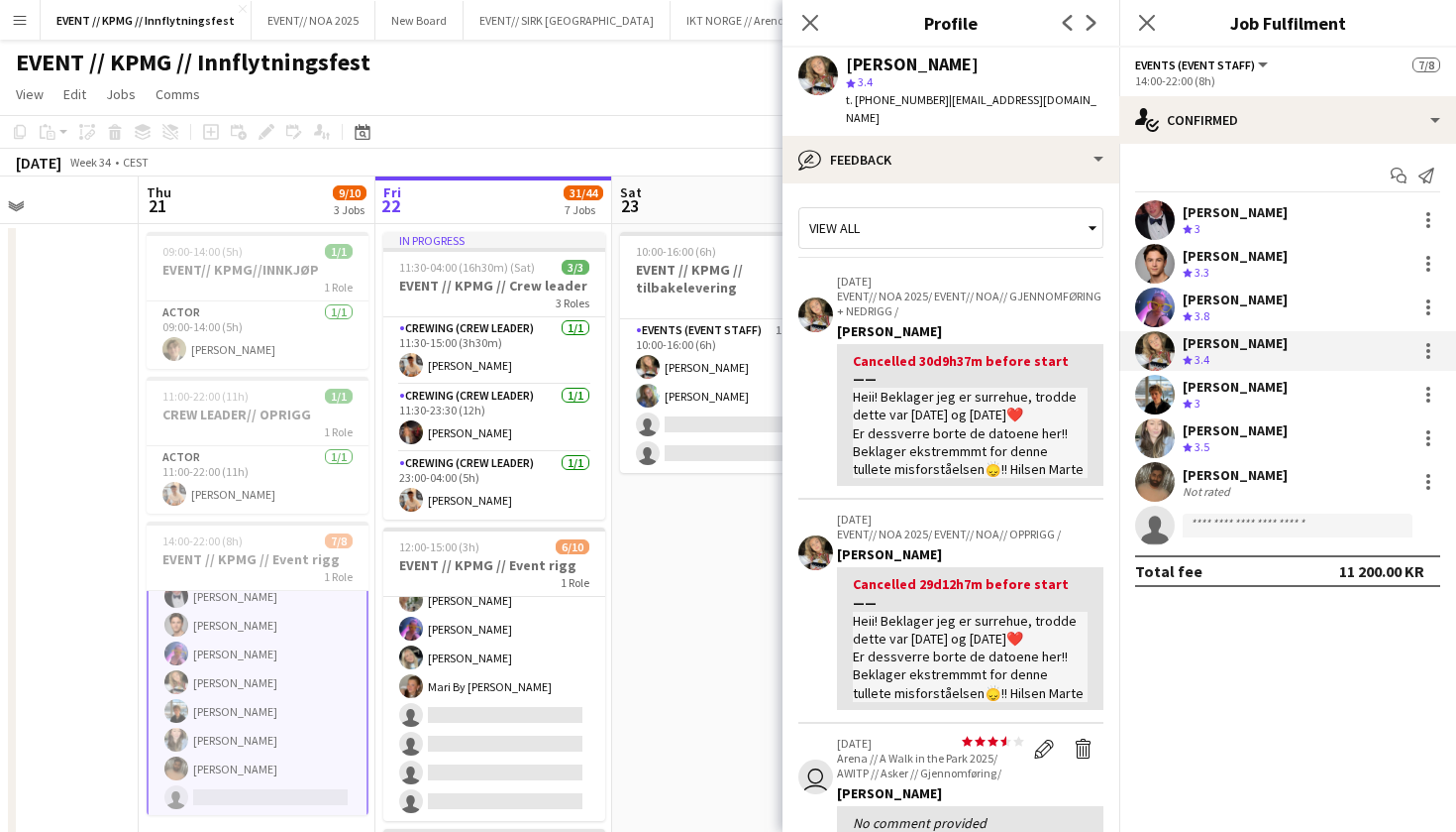
scroll to position [0, 0]
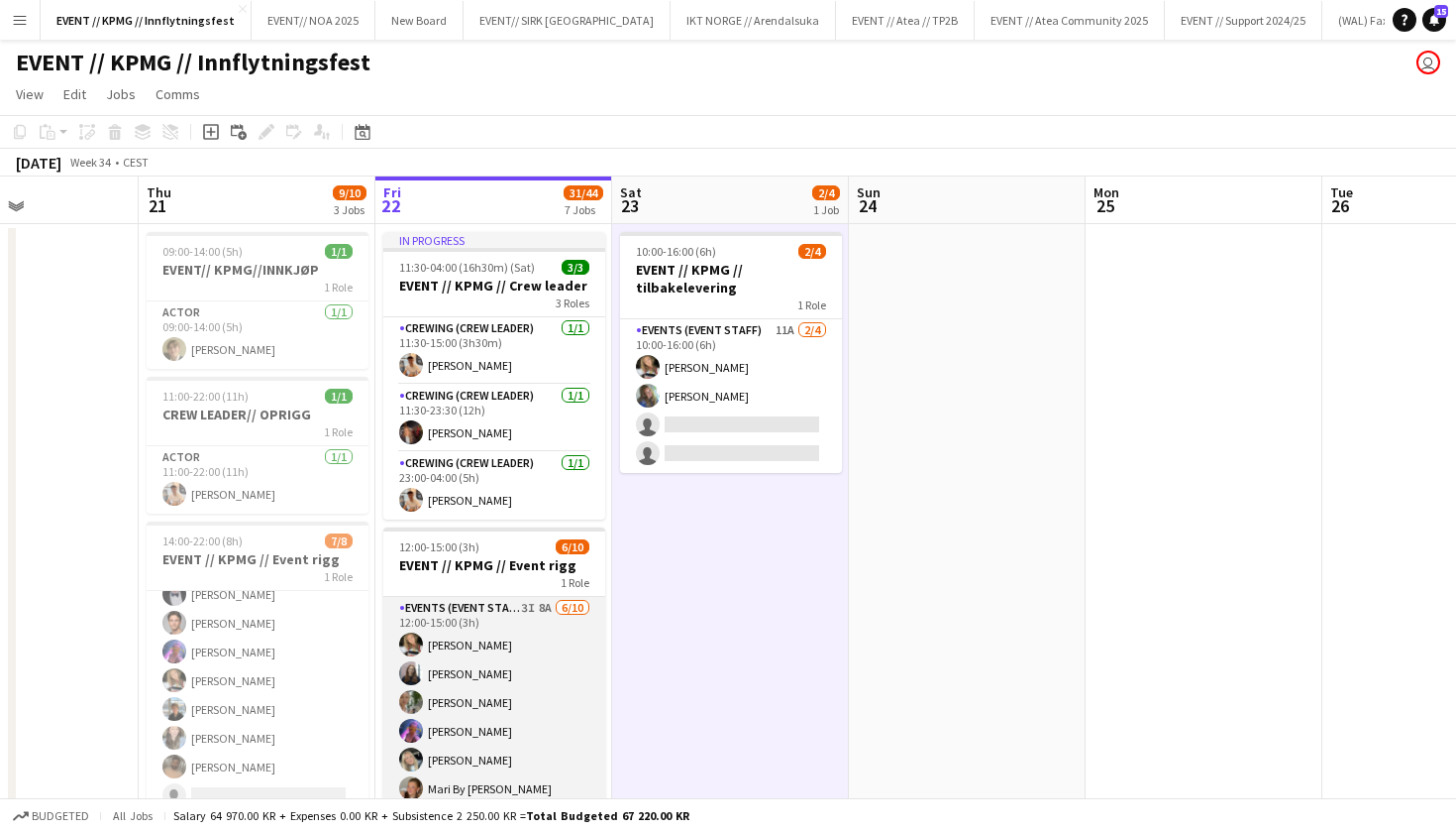
click at [493, 664] on app-card-role "Events (Event Staff) 3I 8A [DATE] 12:00-15:00 (3h) [PERSON_NAME] [PERSON_NAME] …" at bounding box center [494, 760] width 222 height 326
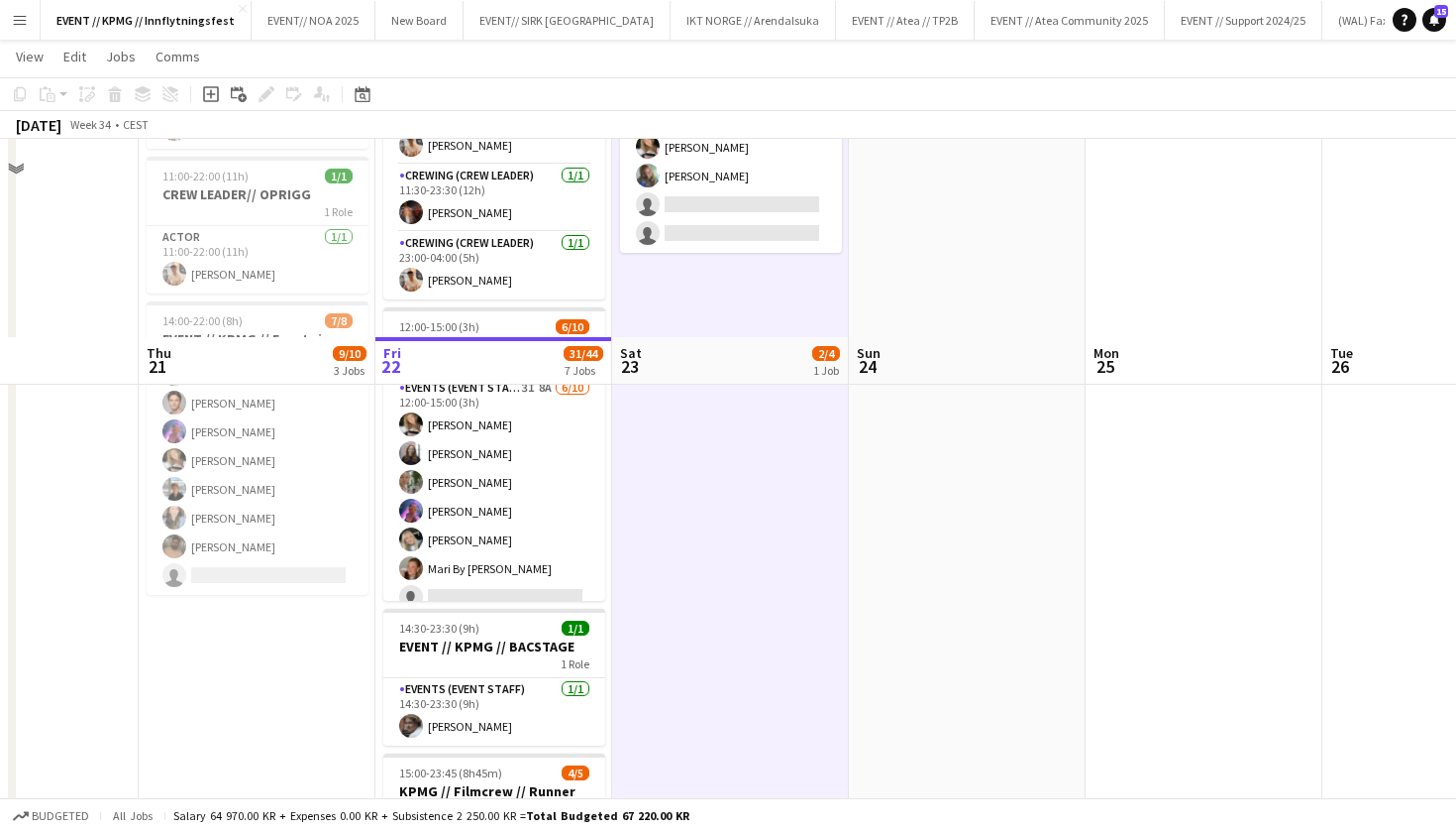
scroll to position [499, 0]
